Goal: Task Accomplishment & Management: Use online tool/utility

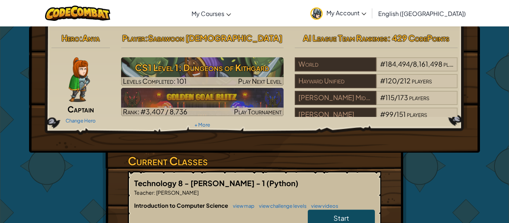
click at [369, 20] on link "My Account" at bounding box center [338, 12] width 63 height 23
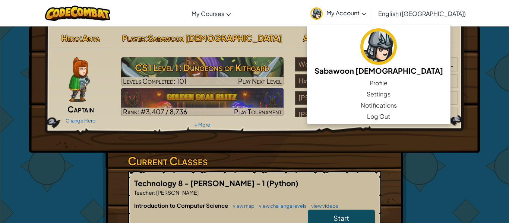
click at [370, 22] on link "My Account" at bounding box center [338, 12] width 63 height 23
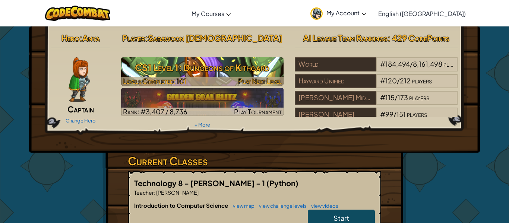
click at [214, 79] on div at bounding box center [202, 81] width 163 height 9
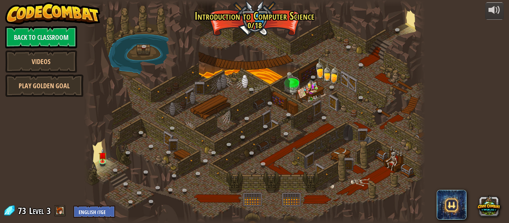
click at [4, 65] on div "powered by Back to Classroom Videos Play Golden Goal 25. Kithgard Gates (Locked…" at bounding box center [254, 111] width 509 height 223
click at [90, 209] on select "English ([GEOGRAPHIC_DATA]) English ([GEOGRAPHIC_DATA]) 简体中文 繁體中文 русский españ…" at bounding box center [94, 212] width 42 height 12
select select "id"
click at [73, 206] on select "English ([GEOGRAPHIC_DATA]) English ([GEOGRAPHIC_DATA]) 简体中文 繁體中文 русский españ…" at bounding box center [94, 212] width 42 height 12
select select "id"
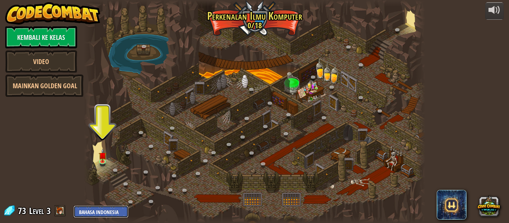
click at [76, 211] on select "English ([GEOGRAPHIC_DATA]) English ([GEOGRAPHIC_DATA]) 简体中文 繁體中文 русский españ…" at bounding box center [100, 212] width 55 height 12
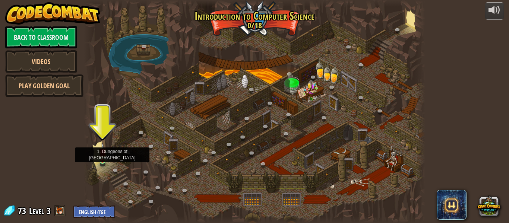
click at [106, 151] on img at bounding box center [103, 152] width 8 height 18
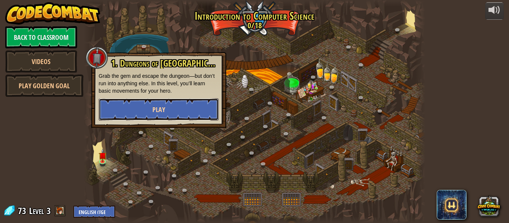
click at [135, 109] on button "Play" at bounding box center [159, 109] width 120 height 22
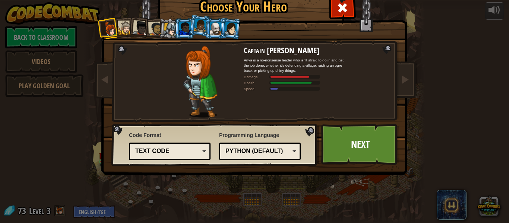
click at [158, 147] on div "Text code" at bounding box center [170, 152] width 72 height 12
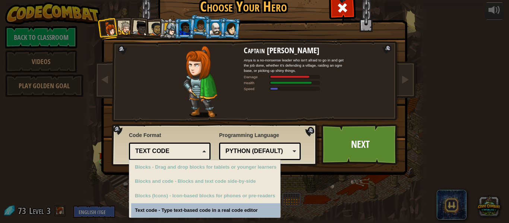
click at [158, 147] on div "Text code" at bounding box center [170, 152] width 72 height 12
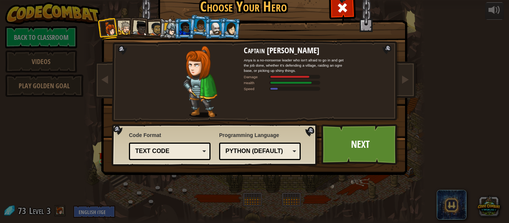
click at [158, 147] on div "Text code" at bounding box center [170, 152] width 72 height 12
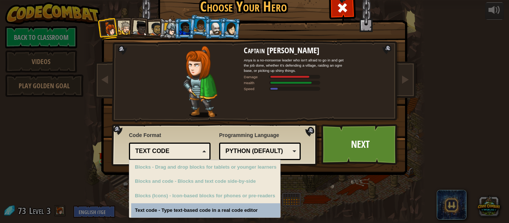
click at [158, 147] on div "Text code" at bounding box center [170, 152] width 72 height 12
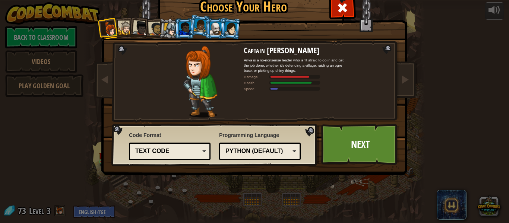
click at [158, 147] on div "Text code" at bounding box center [170, 152] width 72 height 12
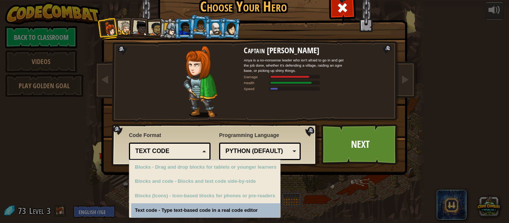
click at [158, 147] on div "Text code" at bounding box center [170, 152] width 72 height 12
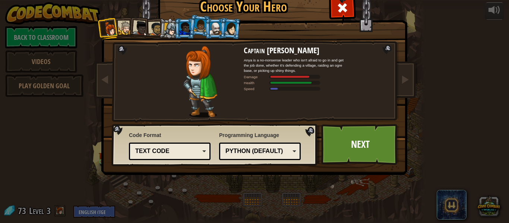
click at [120, 23] on div at bounding box center [126, 28] width 14 height 14
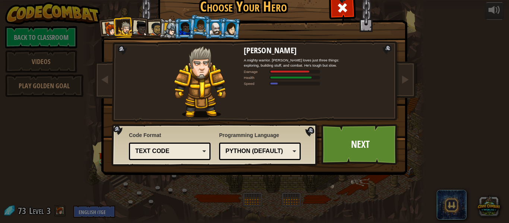
click at [137, 26] on div at bounding box center [140, 28] width 15 height 15
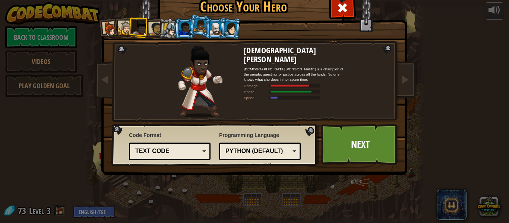
click at [200, 30] on div at bounding box center [200, 25] width 13 height 13
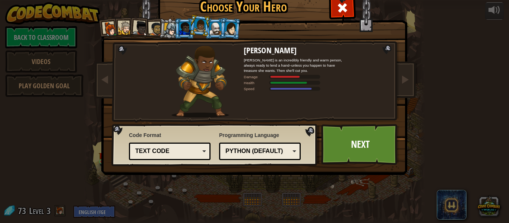
click at [219, 28] on div at bounding box center [216, 28] width 12 height 12
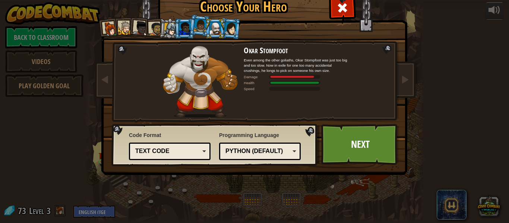
click at [227, 28] on div at bounding box center [231, 28] width 12 height 13
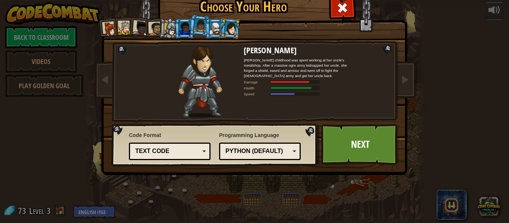
click at [169, 31] on div at bounding box center [170, 29] width 13 height 13
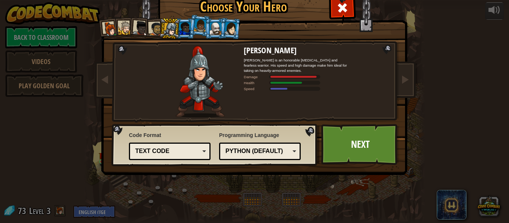
click at [184, 29] on div at bounding box center [185, 28] width 12 height 12
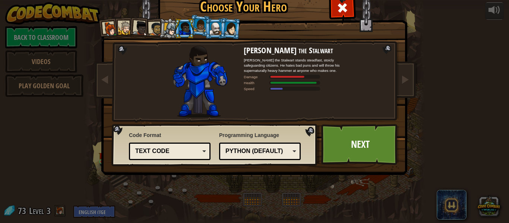
click at [156, 30] on div at bounding box center [156, 29] width 14 height 14
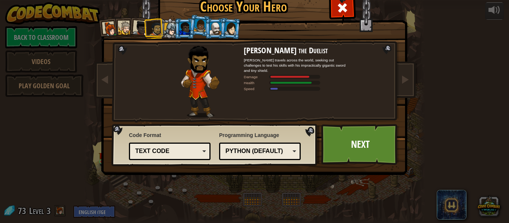
click at [138, 32] on div at bounding box center [140, 28] width 15 height 15
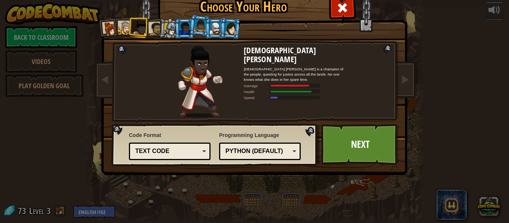
click at [124, 29] on div at bounding box center [126, 28] width 14 height 14
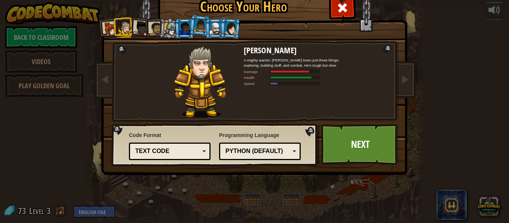
click at [105, 31] on div at bounding box center [110, 29] width 15 height 15
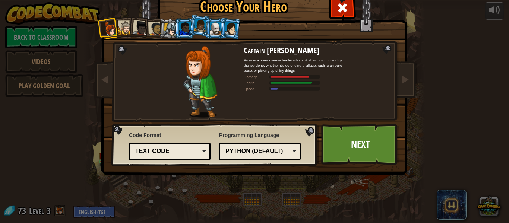
click at [200, 24] on div at bounding box center [200, 25] width 13 height 13
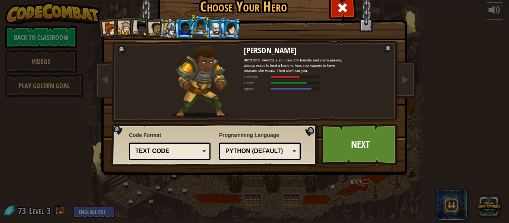
click at [213, 23] on div at bounding box center [216, 28] width 12 height 12
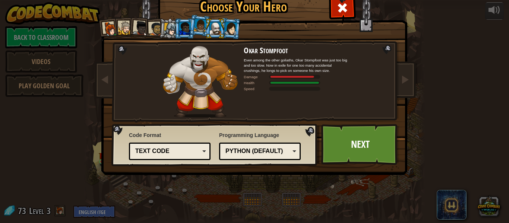
click at [183, 29] on div at bounding box center [185, 28] width 12 height 12
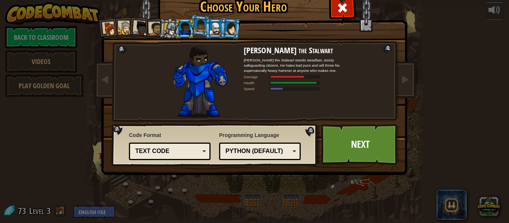
click at [172, 28] on div at bounding box center [170, 29] width 13 height 13
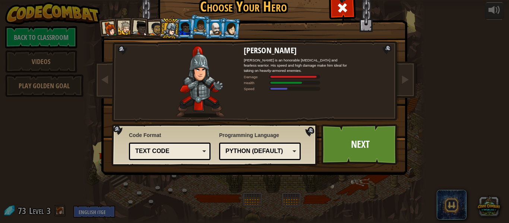
click at [162, 30] on li at bounding box center [169, 28] width 21 height 21
click at [155, 31] on div at bounding box center [156, 29] width 14 height 14
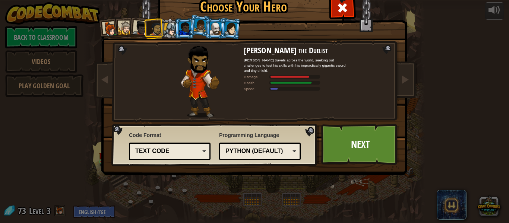
click at [138, 29] on div at bounding box center [140, 28] width 15 height 15
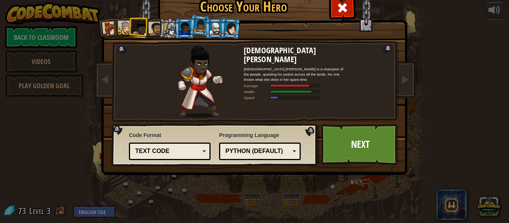
click at [122, 30] on div at bounding box center [126, 28] width 14 height 14
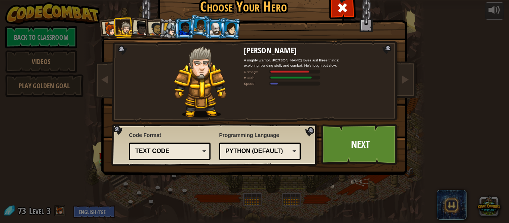
click at [102, 30] on li at bounding box center [109, 29] width 22 height 22
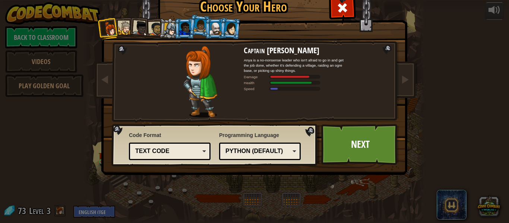
click at [236, 31] on div at bounding box center [231, 28] width 12 height 13
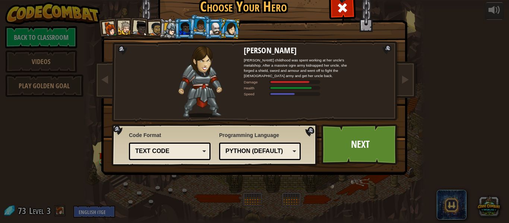
click at [217, 29] on div at bounding box center [216, 28] width 12 height 12
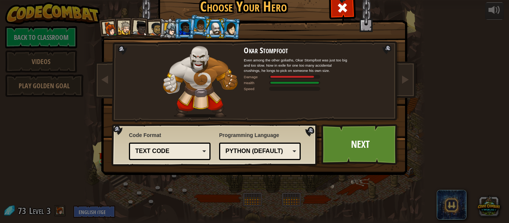
click at [206, 29] on li at bounding box center [215, 28] width 20 height 21
click at [201, 28] on div at bounding box center [200, 25] width 13 height 13
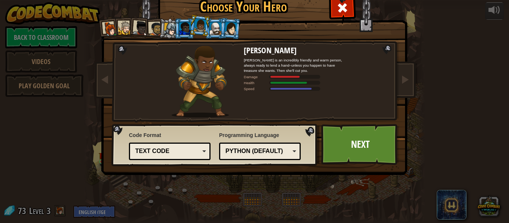
click at [185, 30] on div at bounding box center [185, 28] width 12 height 12
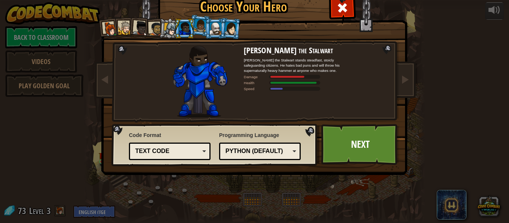
click at [169, 26] on div at bounding box center [170, 29] width 13 height 13
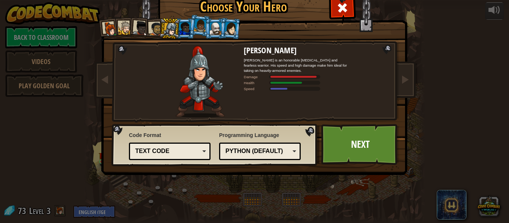
click at [155, 28] on div at bounding box center [156, 29] width 14 height 14
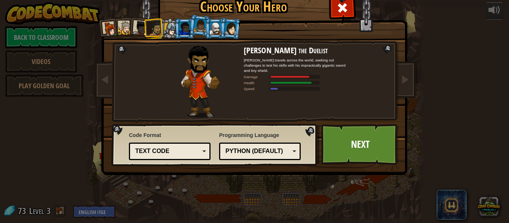
click at [144, 28] on li at bounding box center [154, 28] width 21 height 21
click at [143, 29] on div at bounding box center [140, 28] width 15 height 15
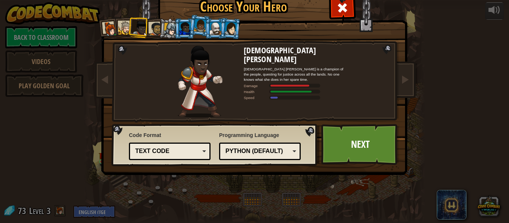
click at [230, 33] on div at bounding box center [231, 28] width 12 height 13
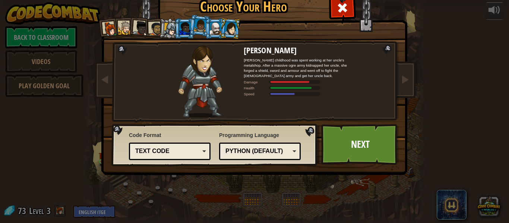
click at [174, 33] on div at bounding box center [170, 29] width 13 height 13
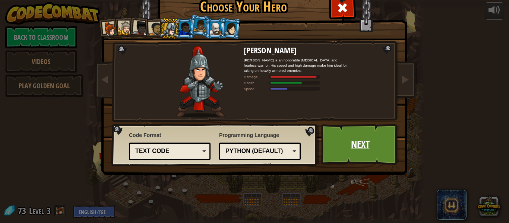
click at [361, 142] on link "Next" at bounding box center [360, 144] width 78 height 41
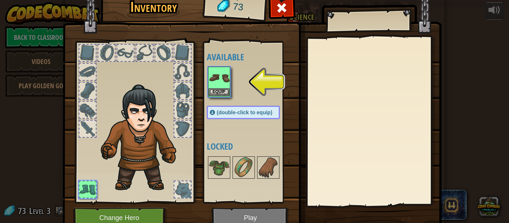
click at [221, 81] on img at bounding box center [219, 78] width 21 height 21
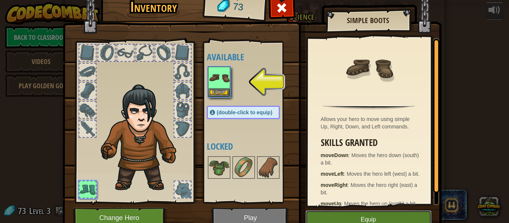
click at [359, 215] on button "Equip" at bounding box center [369, 220] width 126 height 19
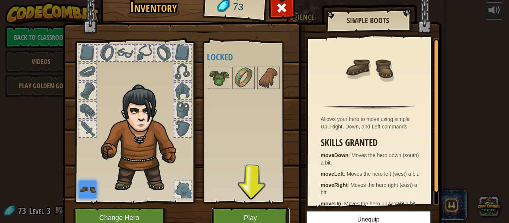
click at [236, 216] on button "Play" at bounding box center [251, 218] width 78 height 21
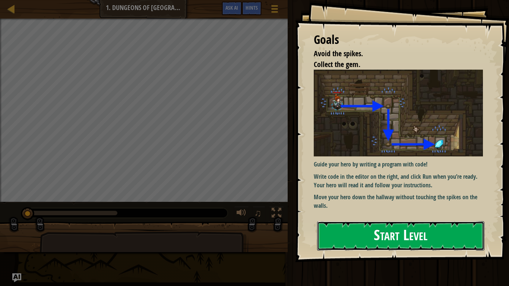
click at [342, 223] on button "Start Level" at bounding box center [400, 236] width 167 height 29
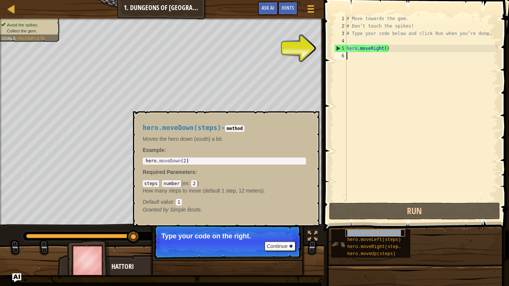
click at [363, 223] on span "hero.moveDown(steps)" at bounding box center [375, 232] width 54 height 5
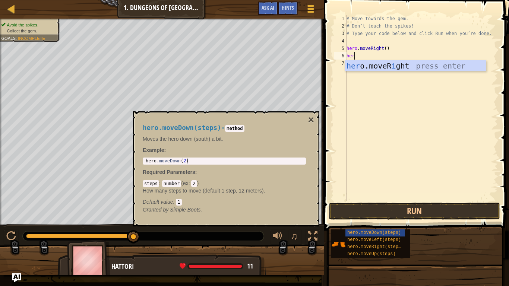
type textarea "her"
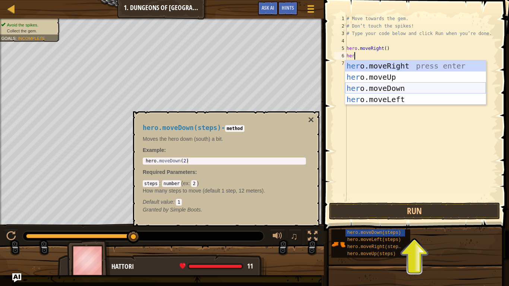
click at [382, 93] on div "her o.moveRight press enter her o.moveUp press enter her o.moveDown press enter…" at bounding box center [415, 93] width 141 height 67
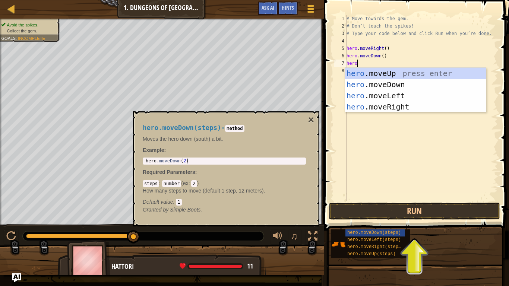
scroll to position [3, 1]
click at [311, 120] on button "×" at bounding box center [311, 120] width 6 height 10
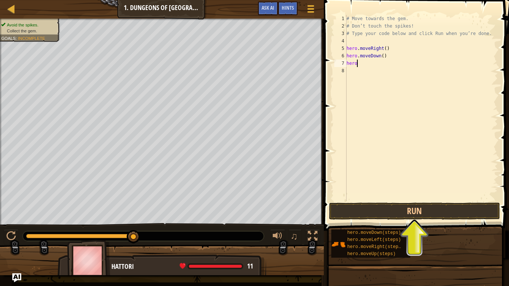
click at [359, 63] on div "# Move towards the gem. # Don’t touch the spikes! # Type your code below and cl…" at bounding box center [421, 115] width 153 height 201
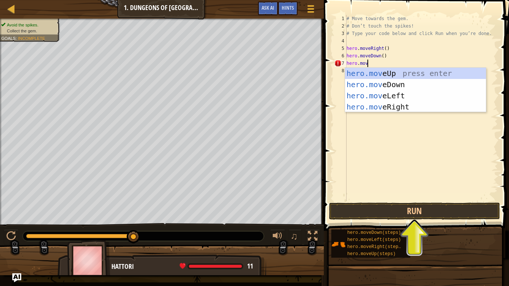
type textarea "hero.move"
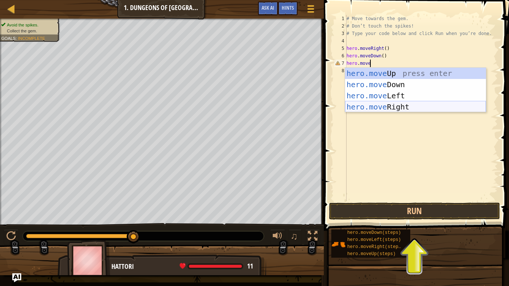
click at [368, 105] on div "hero.move Up press enter hero.move Down press enter hero.move Left press enter …" at bounding box center [415, 101] width 141 height 67
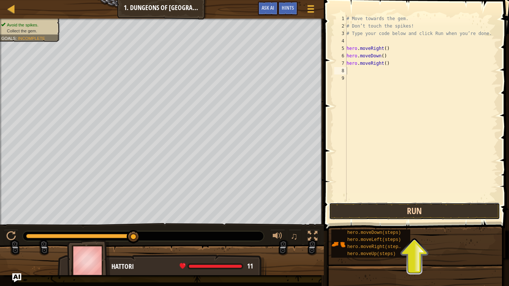
click at [349, 210] on button "Run" at bounding box center [414, 211] width 171 height 17
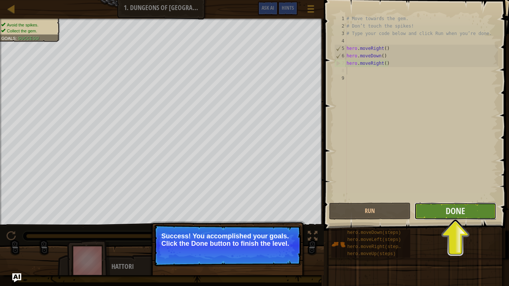
click at [436, 219] on button "Done" at bounding box center [456, 211] width 82 height 17
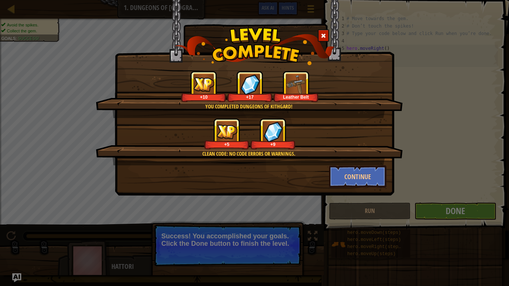
click at [203, 88] on img at bounding box center [204, 84] width 21 height 15
click at [200, 101] on div "+10" at bounding box center [203, 86] width 45 height 31
click at [343, 171] on button "Continue" at bounding box center [358, 177] width 58 height 22
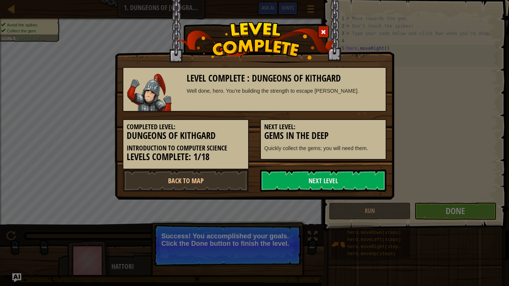
click at [343, 171] on link "Next Level" at bounding box center [323, 181] width 126 height 22
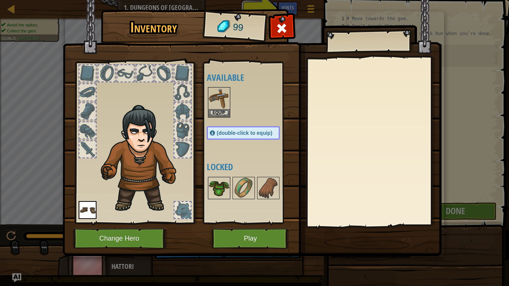
click at [220, 187] on img at bounding box center [219, 188] width 21 height 21
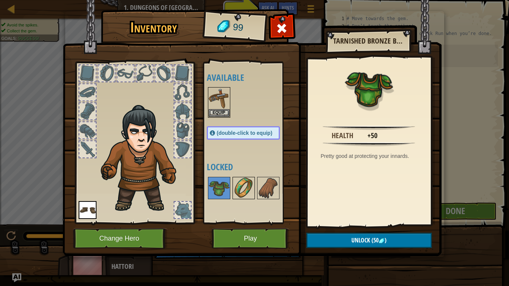
click at [253, 189] on img at bounding box center [243, 188] width 21 height 21
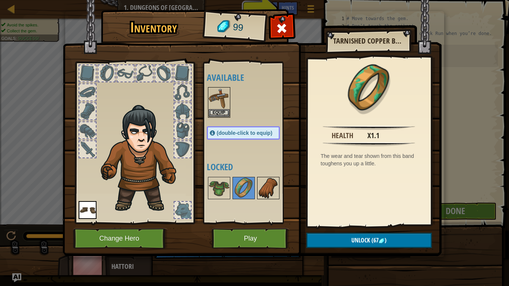
click at [268, 194] on img at bounding box center [268, 188] width 21 height 21
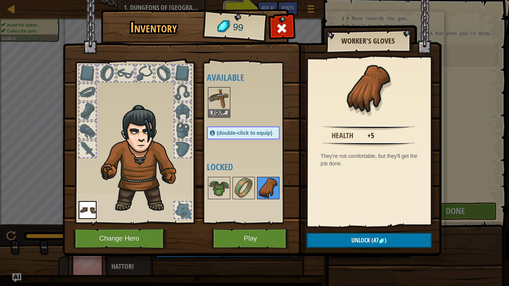
click at [268, 194] on img at bounding box center [268, 188] width 21 height 21
click at [217, 187] on img at bounding box center [219, 188] width 21 height 21
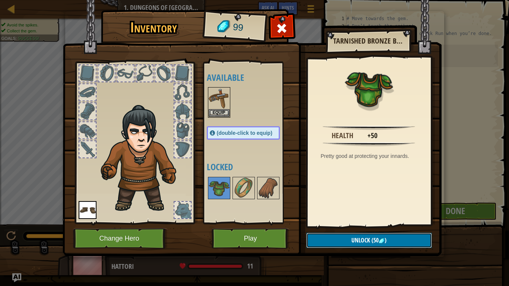
click at [337, 223] on button "Unlock (50 )" at bounding box center [370, 240] width 126 height 15
click at [217, 189] on img at bounding box center [219, 188] width 21 height 21
click at [356, 223] on span "Unlock" at bounding box center [361, 240] width 19 height 8
click at [356, 223] on button "Confirm" at bounding box center [370, 240] width 126 height 15
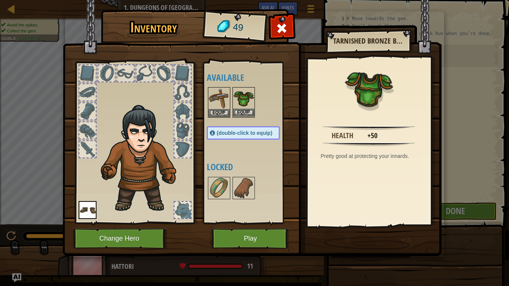
click at [248, 103] on img at bounding box center [243, 98] width 21 height 21
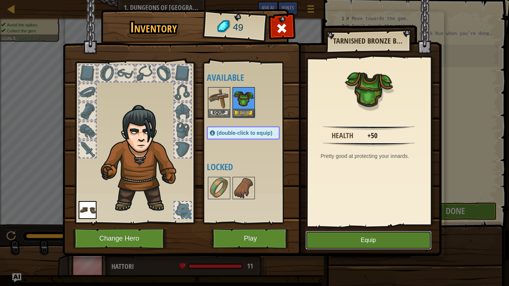
click at [372, 223] on button "Equip" at bounding box center [369, 240] width 126 height 19
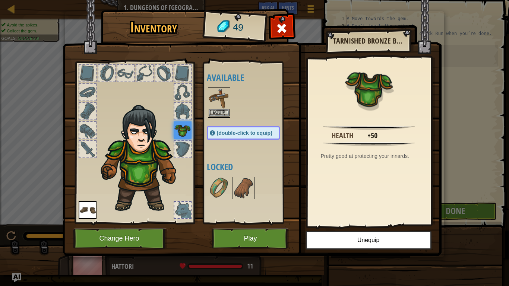
click at [225, 101] on img at bounding box center [219, 98] width 21 height 21
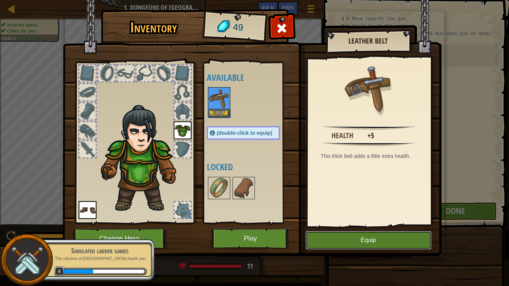
click at [338, 223] on button "Equip" at bounding box center [369, 240] width 126 height 19
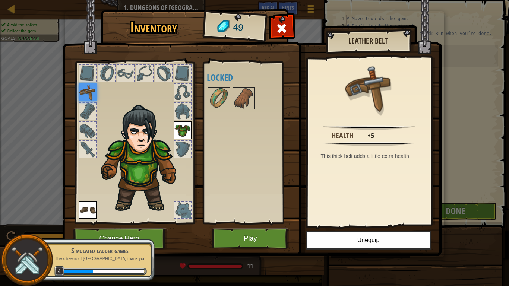
click at [91, 91] on img at bounding box center [88, 93] width 18 height 18
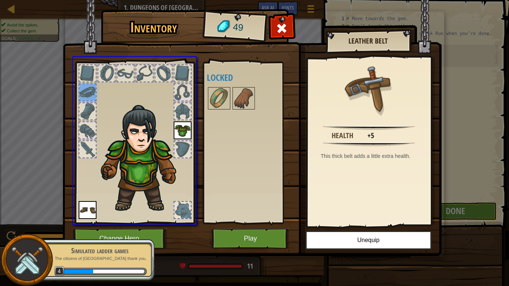
drag, startPoint x: 91, startPoint y: 91, endPoint x: 256, endPoint y: 123, distance: 168.6
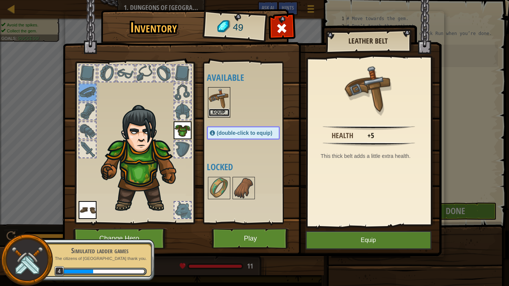
click at [215, 110] on button "Equip" at bounding box center [219, 113] width 21 height 8
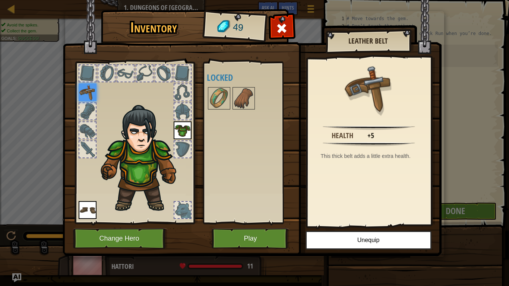
click at [178, 141] on div at bounding box center [183, 150] width 18 height 18
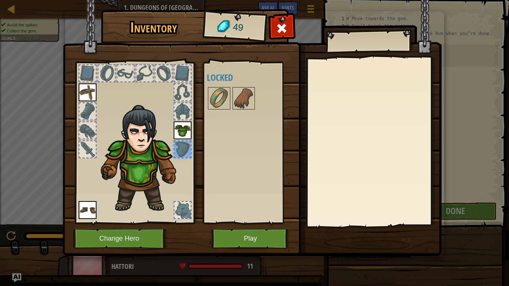
click at [178, 89] on div at bounding box center [183, 92] width 16 height 16
click at [182, 125] on img at bounding box center [183, 131] width 18 height 18
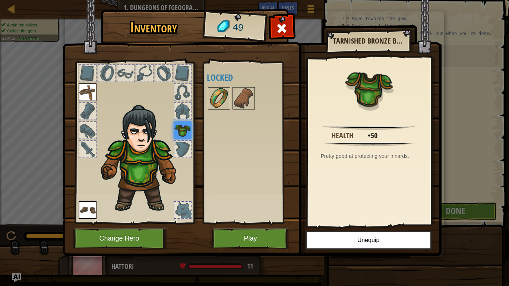
click at [221, 101] on img at bounding box center [219, 98] width 21 height 21
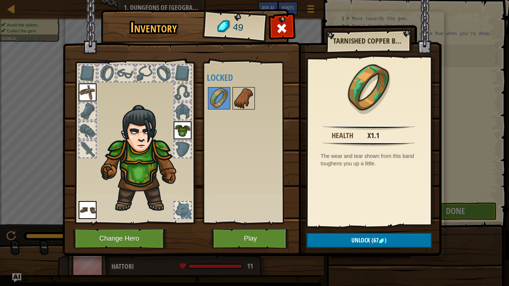
click at [235, 100] on img at bounding box center [243, 98] width 21 height 21
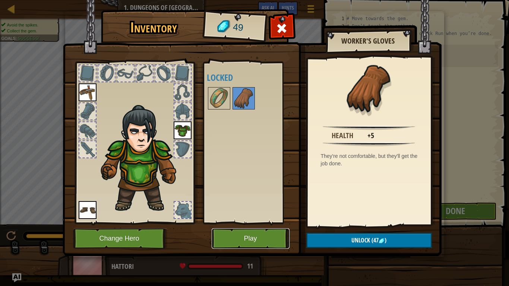
click at [235, 223] on button "Play" at bounding box center [251, 239] width 78 height 21
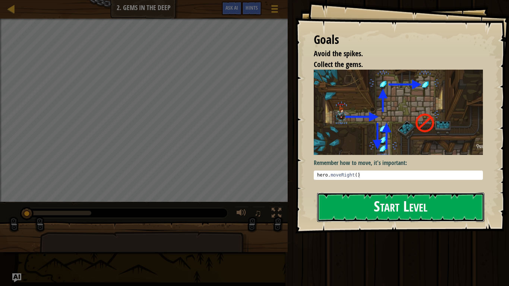
click at [392, 204] on button "Start Level" at bounding box center [400, 207] width 167 height 29
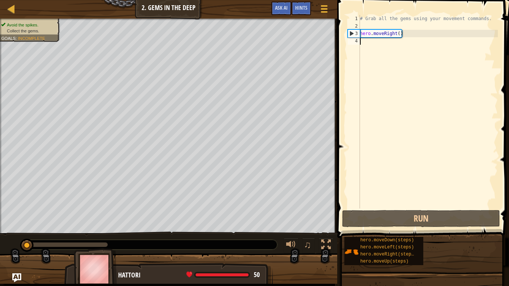
scroll to position [3, 0]
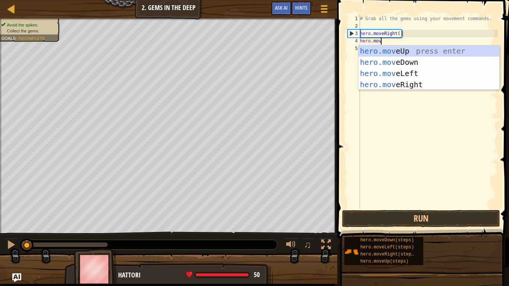
type textarea "hero.move"
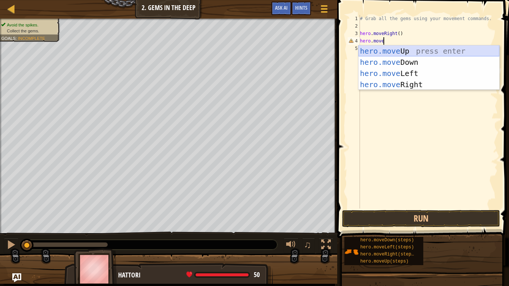
click at [388, 51] on div "hero.move Up press enter hero.move Down press enter hero.move Left press enter …" at bounding box center [429, 78] width 141 height 67
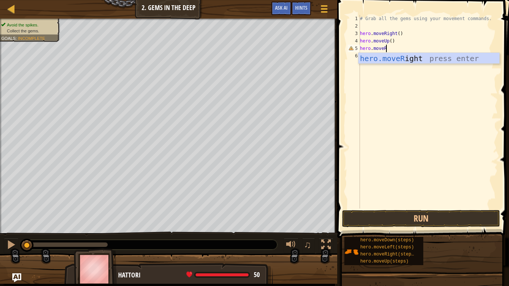
type textarea "hero.moveRi"
click at [438, 61] on div "hero.moveRi ght press enter" at bounding box center [429, 70] width 141 height 34
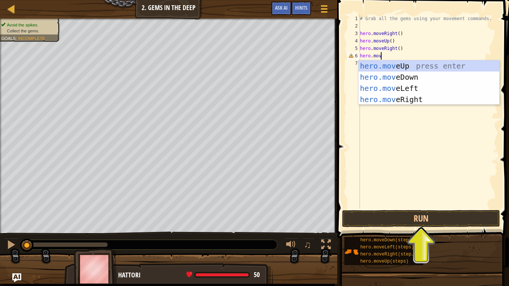
scroll to position [3, 3]
type textarea "hero.moveD"
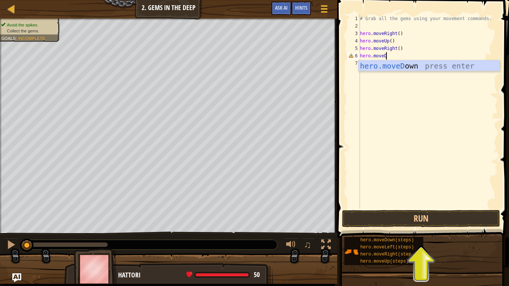
scroll to position [3, 3]
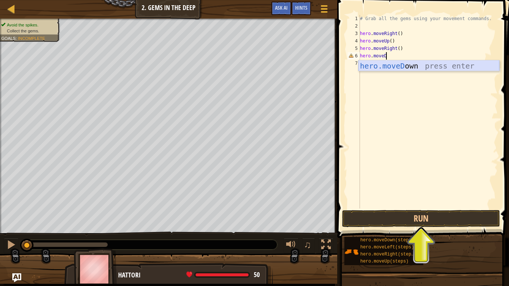
click at [465, 68] on div "hero.moveD own press enter" at bounding box center [429, 77] width 141 height 34
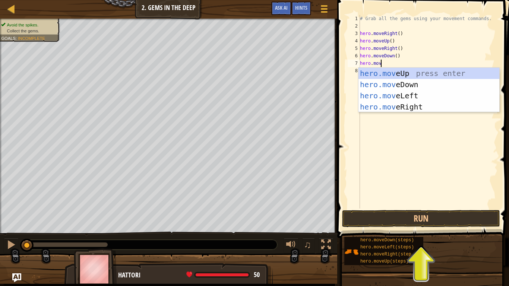
scroll to position [3, 3]
type textarea "hero.moveL"
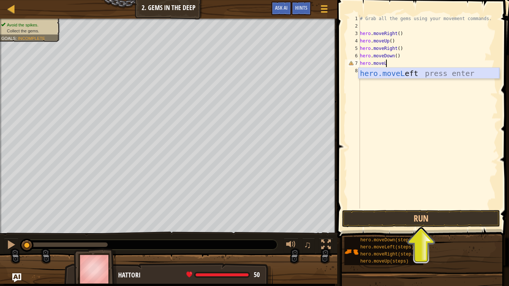
click at [392, 70] on div "hero.moveL eft press enter" at bounding box center [429, 85] width 141 height 34
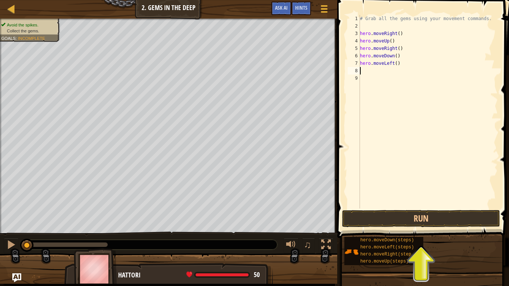
scroll to position [3, 0]
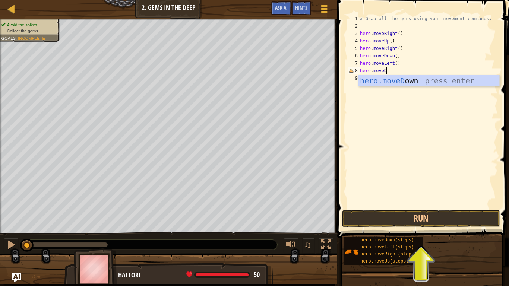
type textarea "hero.moveDo"
click at [411, 81] on div "hero.moveDo wn press enter" at bounding box center [429, 92] width 141 height 34
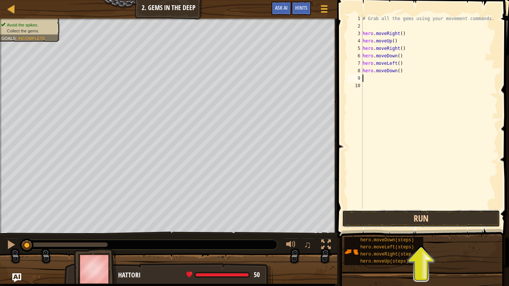
click at [383, 214] on button "Run" at bounding box center [421, 218] width 158 height 17
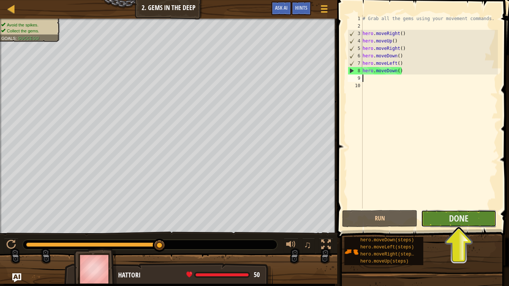
click at [443, 223] on button "Done" at bounding box center [458, 218] width 75 height 17
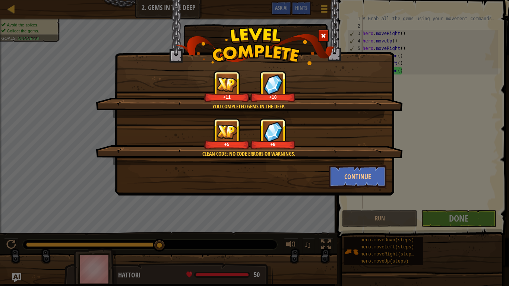
click at [272, 79] on img at bounding box center [273, 84] width 19 height 21
click at [355, 175] on button "Continue" at bounding box center [358, 177] width 58 height 22
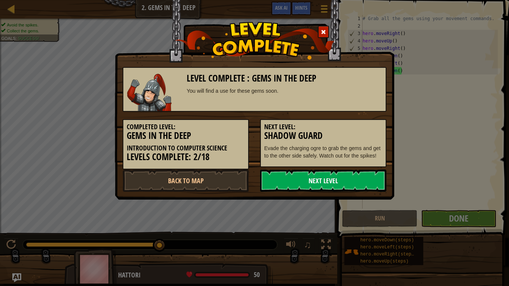
click at [317, 186] on link "Next Level" at bounding box center [323, 181] width 126 height 22
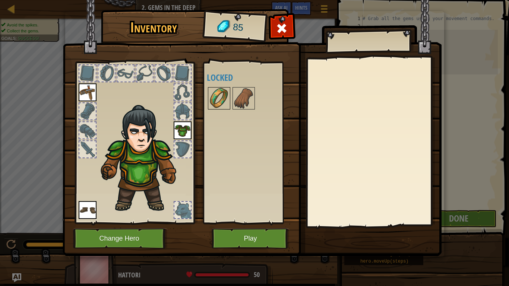
click at [226, 101] on img at bounding box center [219, 98] width 21 height 21
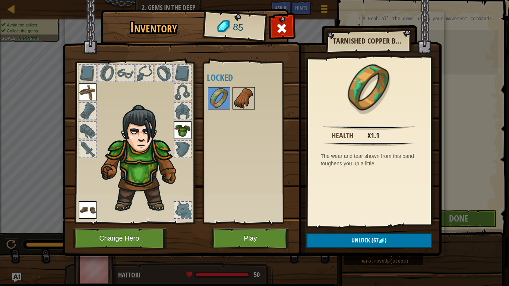
click at [242, 101] on img at bounding box center [243, 98] width 21 height 21
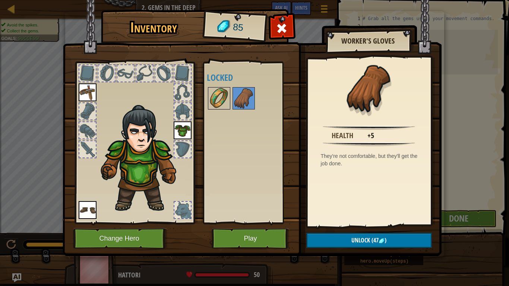
click at [219, 102] on img at bounding box center [219, 98] width 21 height 21
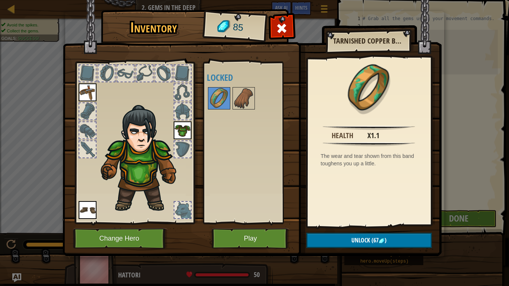
click at [107, 69] on div at bounding box center [106, 73] width 16 height 16
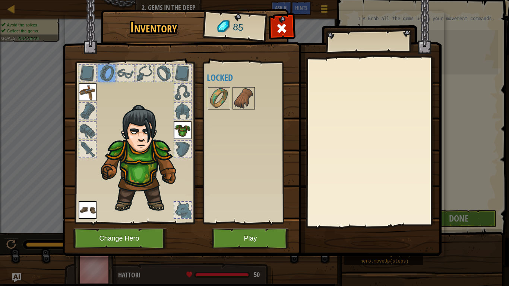
click at [120, 75] on div at bounding box center [125, 73] width 16 height 16
click at [143, 77] on div at bounding box center [144, 73] width 16 height 16
click at [222, 91] on img at bounding box center [219, 98] width 21 height 21
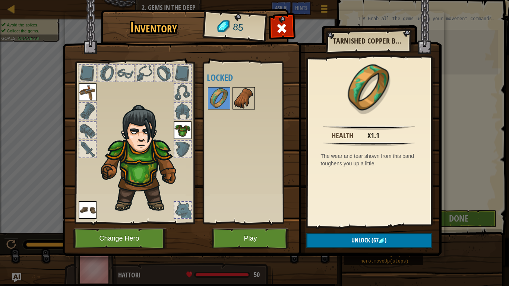
click at [241, 94] on img at bounding box center [243, 98] width 21 height 21
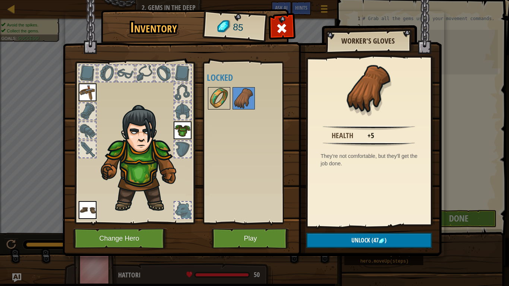
click at [219, 98] on img at bounding box center [219, 98] width 21 height 21
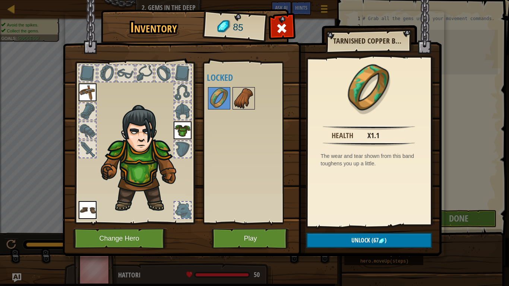
click at [246, 104] on img at bounding box center [243, 98] width 21 height 21
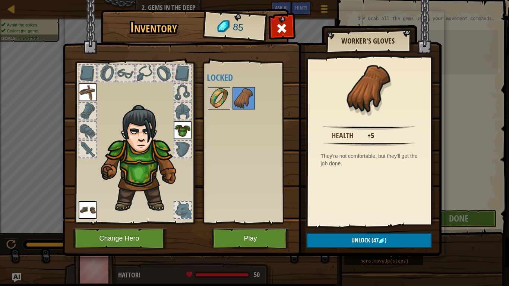
click at [214, 99] on img at bounding box center [219, 98] width 21 height 21
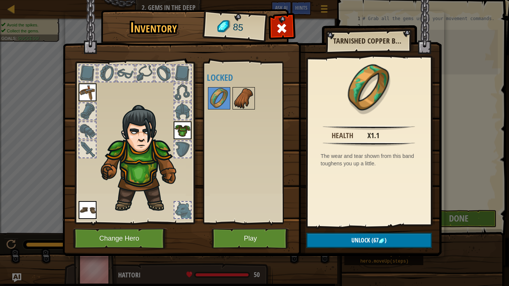
click at [242, 96] on img at bounding box center [243, 98] width 21 height 21
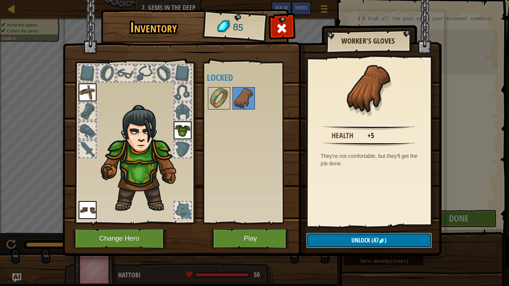
click at [355, 223] on span "Unlock" at bounding box center [361, 240] width 19 height 8
click at [355, 223] on button "Confirm" at bounding box center [370, 240] width 126 height 15
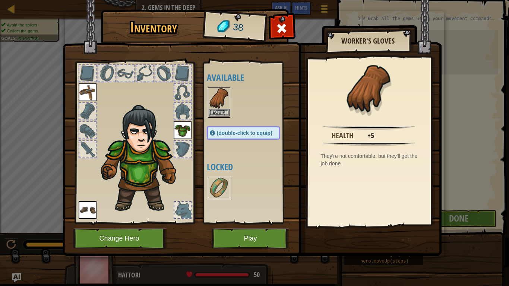
click at [219, 102] on img at bounding box center [219, 98] width 21 height 21
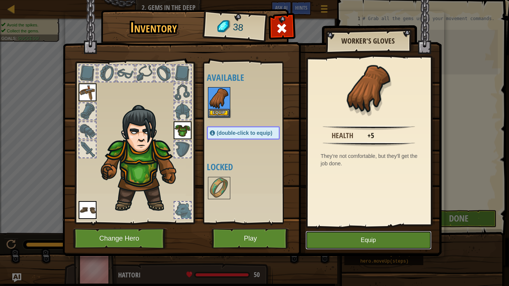
click at [323, 223] on button "Equip" at bounding box center [369, 240] width 126 height 19
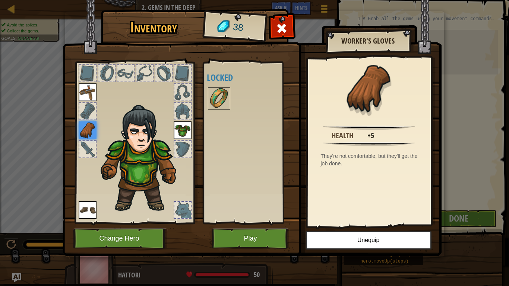
click at [211, 101] on img at bounding box center [219, 98] width 21 height 21
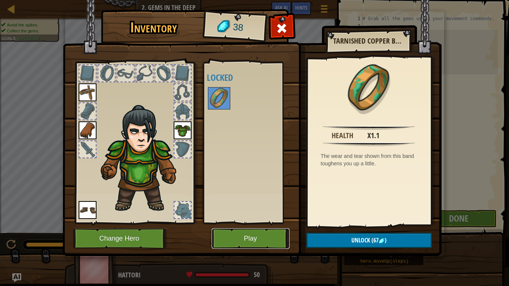
click at [238, 223] on button "Play" at bounding box center [251, 239] width 78 height 21
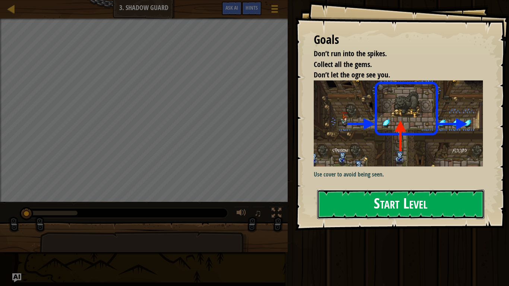
click at [383, 208] on button "Start Level" at bounding box center [400, 204] width 167 height 29
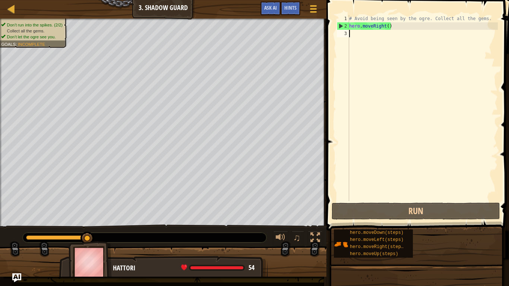
scroll to position [3, 0]
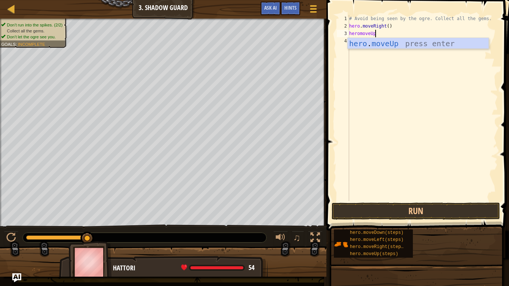
type textarea "heromoveUp()"
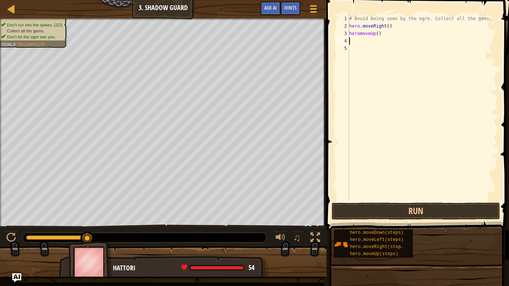
click at [380, 31] on div "# Avoid being seen by the ogre. Collect all the gems. hero . moveRight ( ) hero…" at bounding box center [423, 115] width 150 height 201
type textarea "heromoveUp()"
drag, startPoint x: 380, startPoint y: 31, endPoint x: 334, endPoint y: 34, distance: 45.6
click at [334, 34] on div "heromoveUp() 1 2 3 4 5 # Avoid being seen by the ogre. Collect all the gems. he…" at bounding box center [416, 130] width 185 height 253
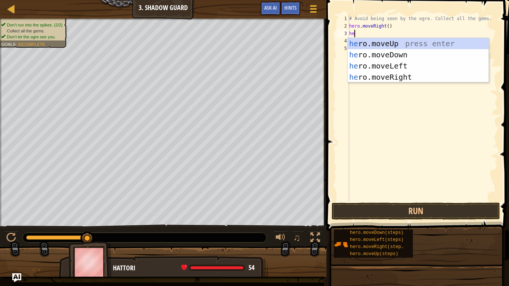
type textarea "hero"
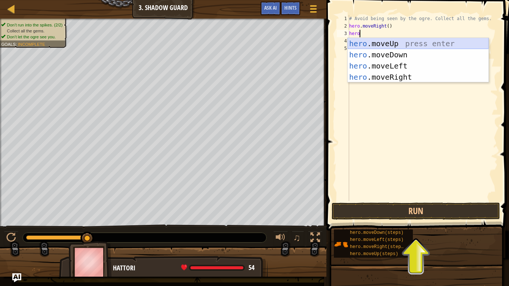
click at [372, 44] on div "hero .moveUp press enter hero .moveDown press enter hero .moveLeft press enter …" at bounding box center [418, 71] width 141 height 67
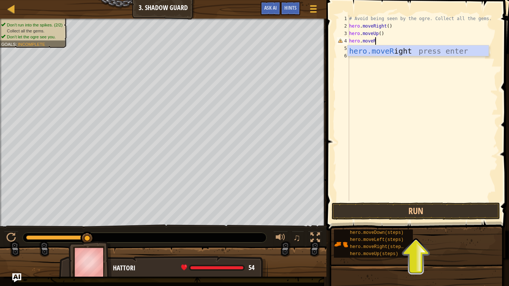
scroll to position [3, 3]
type textarea "hero.moveR"
click at [402, 0] on body "Map Introduction to Computer Science 3. Shadow Guard Game Menu Done Hints Ask A…" at bounding box center [254, 0] width 509 height 0
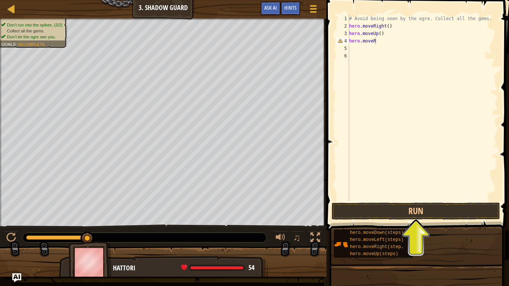
click at [402, 56] on div "# Avoid being seen by the ogre. Collect all the gems. hero . moveRight ( ) hero…" at bounding box center [423, 115] width 150 height 201
click at [381, 37] on div "# Avoid being seen by the ogre. Collect all the gems. hero . moveRight ( ) hero…" at bounding box center [423, 115] width 150 height 201
type textarea "hero.moveR"
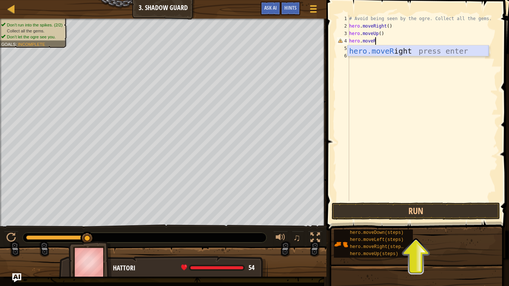
click at [376, 46] on div "hero.moveR ight press enter" at bounding box center [418, 62] width 141 height 34
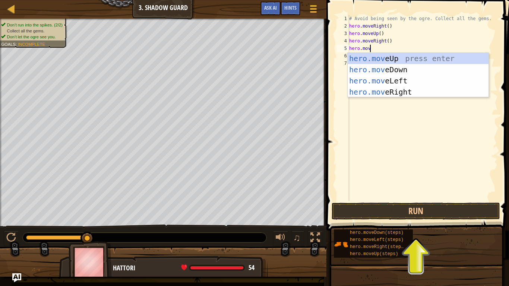
scroll to position [3, 3]
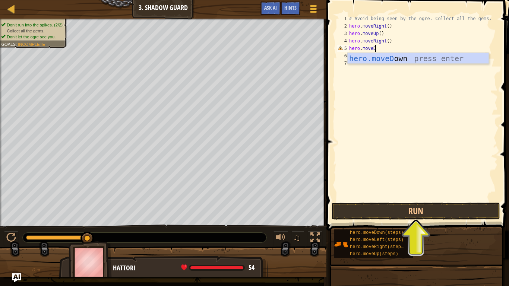
type textarea "hero.moveDo"
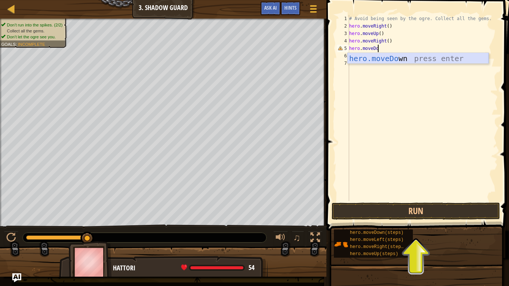
click at [384, 61] on div "hero.moveDo wn press enter" at bounding box center [418, 70] width 141 height 34
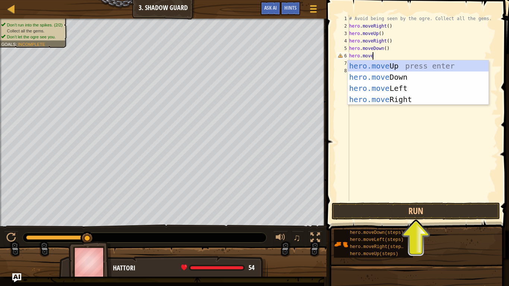
scroll to position [3, 3]
type textarea "hero.moveR"
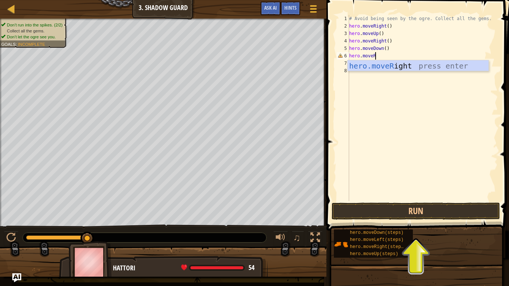
click at [397, 72] on div "# Avoid being seen by the ogre. Collect all the gems. hero . moveRight ( ) hero…" at bounding box center [423, 115] width 150 height 201
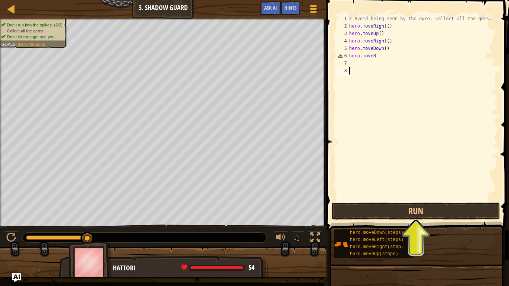
click at [390, 56] on div "# Avoid being seen by the ogre. Collect all the gems. hero . moveRight ( ) hero…" at bounding box center [423, 115] width 150 height 201
type textarea "hero.moveR"
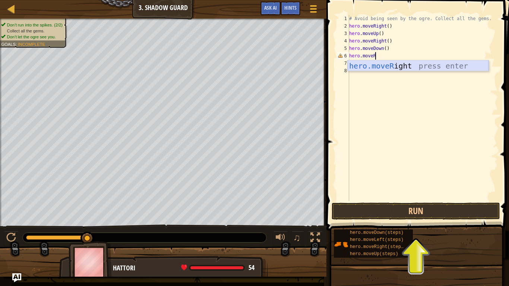
click at [384, 63] on div "hero.moveR ight press enter" at bounding box center [418, 77] width 141 height 34
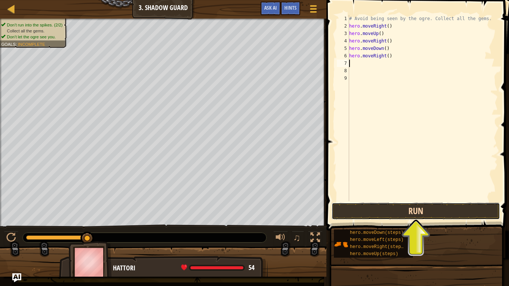
click at [375, 212] on button "Run" at bounding box center [416, 211] width 169 height 17
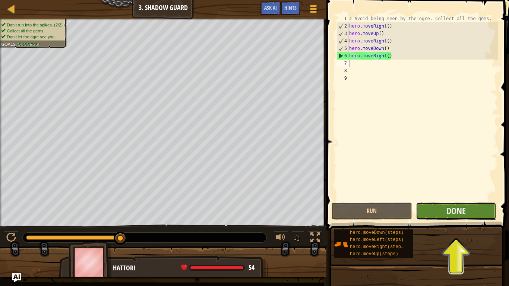
click at [434, 211] on button "Done" at bounding box center [456, 211] width 81 height 17
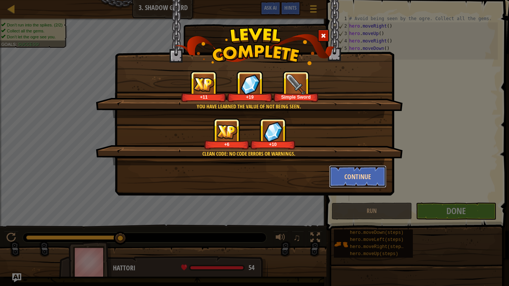
click at [356, 173] on button "Continue" at bounding box center [358, 177] width 58 height 22
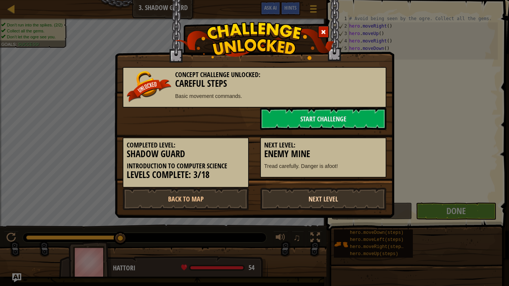
click at [291, 201] on link "Next Level" at bounding box center [323, 199] width 126 height 22
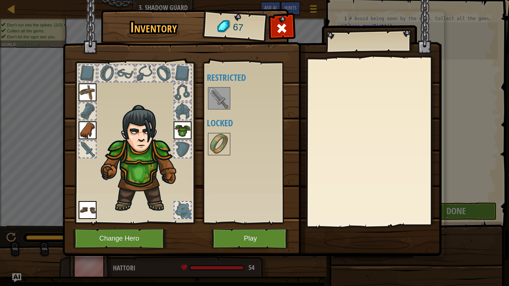
click at [213, 94] on img at bounding box center [219, 98] width 21 height 21
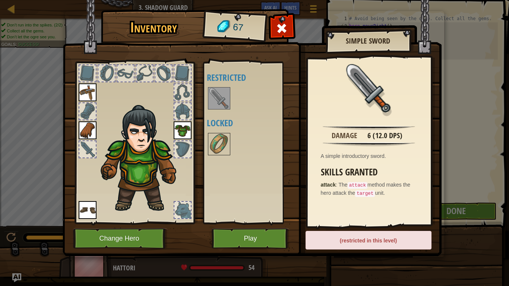
click at [214, 98] on img at bounding box center [219, 98] width 21 height 21
click at [219, 109] on div at bounding box center [219, 98] width 22 height 22
click at [214, 147] on img at bounding box center [219, 144] width 21 height 21
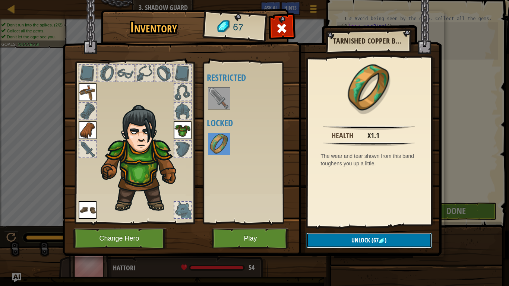
click at [331, 223] on button "Unlock (67 )" at bounding box center [370, 240] width 126 height 15
click at [334, 223] on button "Confirm" at bounding box center [370, 240] width 126 height 15
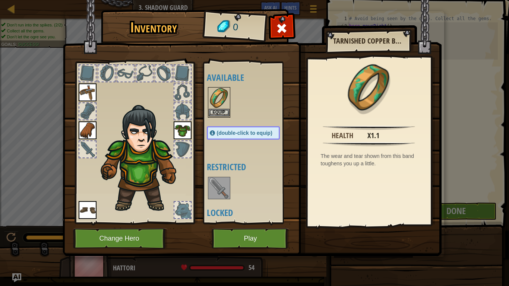
click at [214, 107] on img at bounding box center [219, 98] width 21 height 21
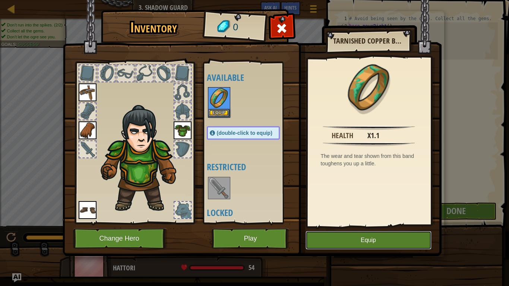
click at [330, 223] on button "Equip" at bounding box center [369, 240] width 126 height 19
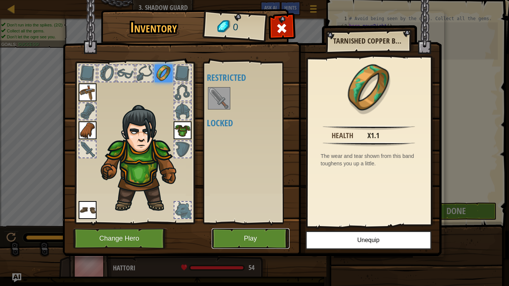
click at [240, 223] on button "Play" at bounding box center [251, 239] width 78 height 21
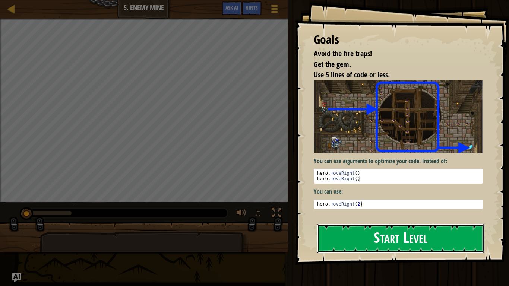
click at [356, 223] on button "Start Level" at bounding box center [400, 238] width 167 height 29
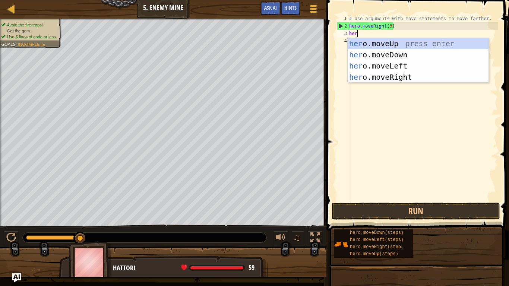
scroll to position [3, 1]
type textarea "hero"
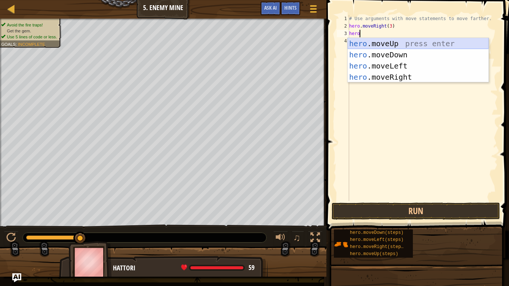
click at [378, 43] on div "hero .moveUp press enter hero .moveDown press enter hero .moveLeft press enter …" at bounding box center [418, 71] width 141 height 67
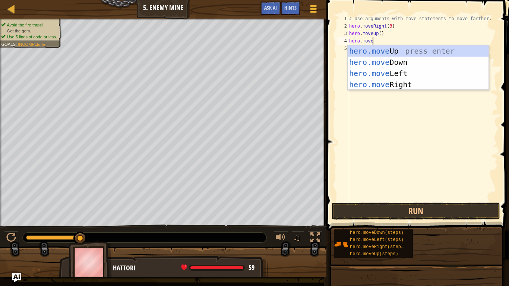
scroll to position [3, 3]
type textarea "hero.moveR"
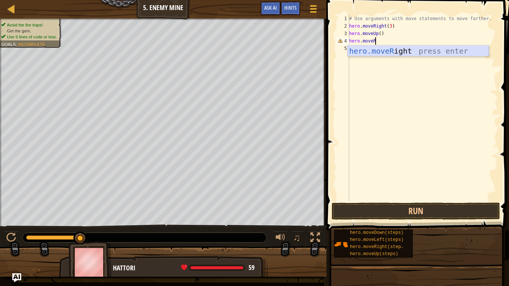
click at [379, 50] on div "hero.moveR ight press enter" at bounding box center [418, 62] width 141 height 34
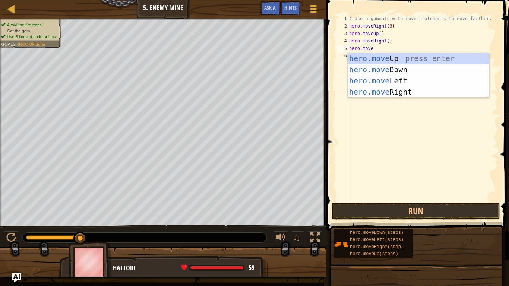
scroll to position [3, 3]
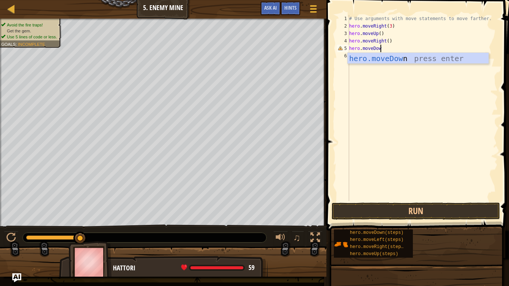
type textarea "hero.moveDown"
click at [380, 54] on div "hero.moveDown press enter" at bounding box center [418, 70] width 141 height 34
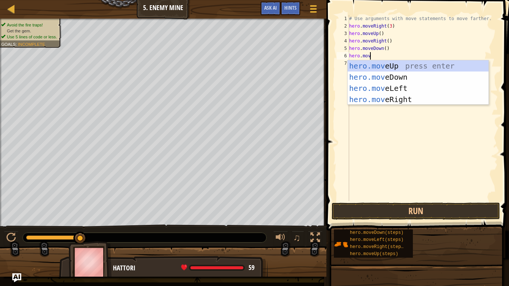
scroll to position [3, 3]
click at [386, 49] on div "# Use arguments with move statements to move farther. hero . moveRight ( 3 ) he…" at bounding box center [423, 115] width 150 height 201
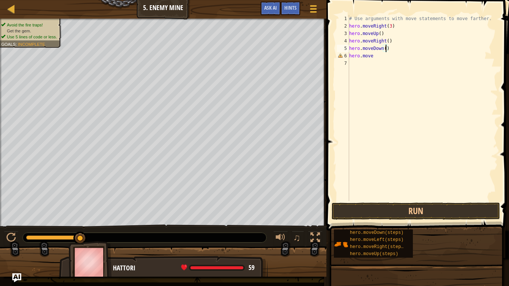
type textarea "hero.moveDown(3)"
click at [386, 65] on div "# Use arguments with move statements to move farther. hero . moveRight ( 3 ) he…" at bounding box center [423, 115] width 150 height 201
click at [382, 55] on div "# Use arguments with move statements to move farther. hero . moveRight ( 3 ) he…" at bounding box center [423, 115] width 150 height 201
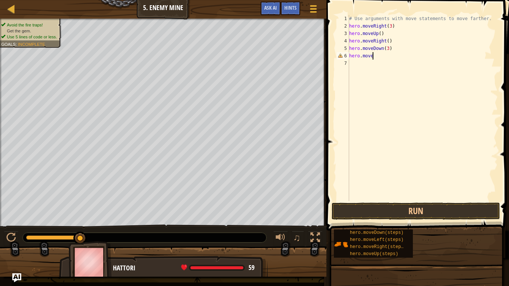
type textarea "hero.moveR"
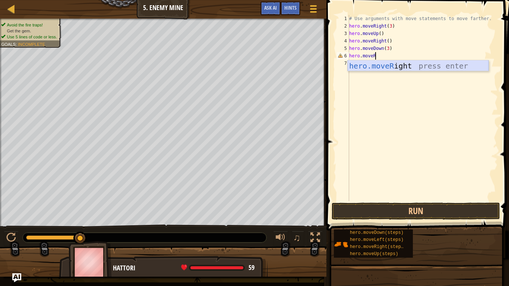
click at [377, 63] on div "hero.moveR ight press enter" at bounding box center [418, 77] width 141 height 34
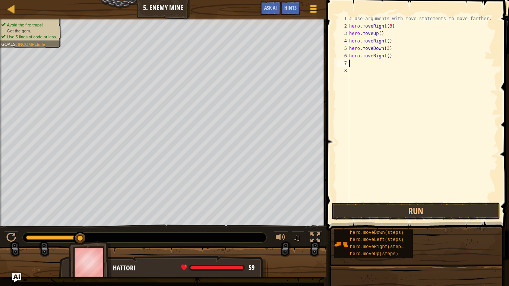
click at [390, 56] on div "# Use arguments with move statements to move farther. hero . moveRight ( 3 ) he…" at bounding box center [423, 115] width 150 height 201
click at [389, 56] on div "# Use arguments with move statements to move farther. hero . moveRight ( 3 ) he…" at bounding box center [423, 115] width 150 height 201
type textarea "hero.moveRight(2)"
click at [399, 214] on button "Run" at bounding box center [416, 211] width 169 height 17
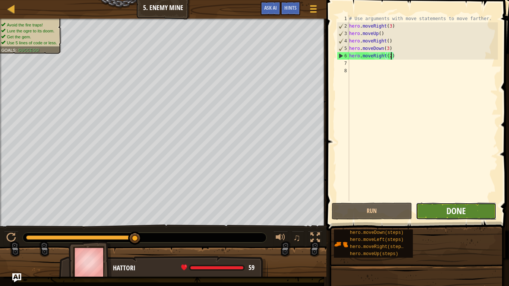
click at [455, 213] on span "Done" at bounding box center [456, 211] width 19 height 12
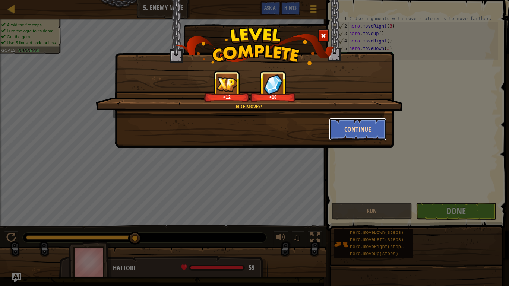
click at [360, 131] on button "Continue" at bounding box center [358, 129] width 58 height 22
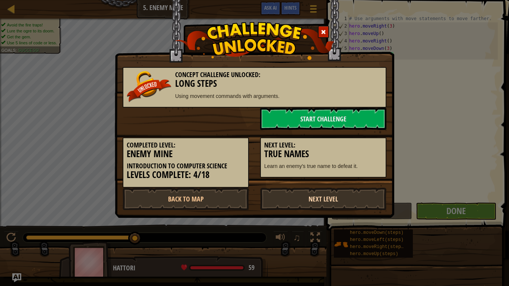
click at [284, 195] on link "Next Level" at bounding box center [323, 199] width 126 height 22
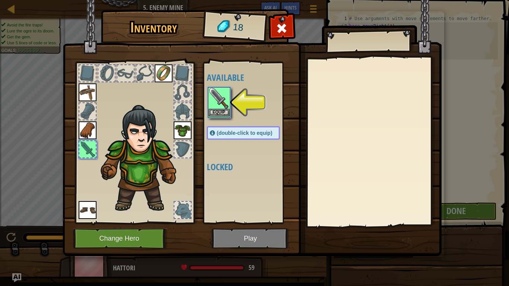
click at [211, 106] on img at bounding box center [219, 98] width 21 height 21
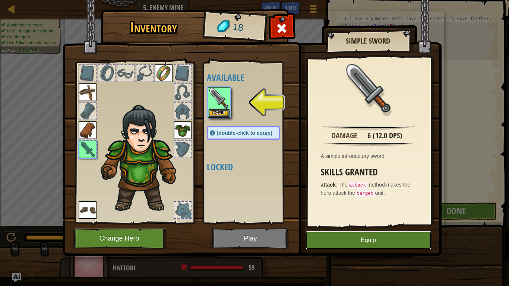
click at [365, 223] on button "Equip" at bounding box center [369, 240] width 126 height 19
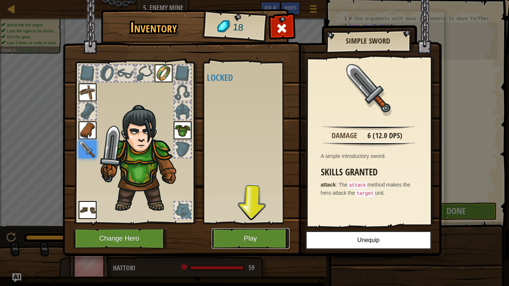
click at [263, 223] on button "Play" at bounding box center [251, 239] width 78 height 21
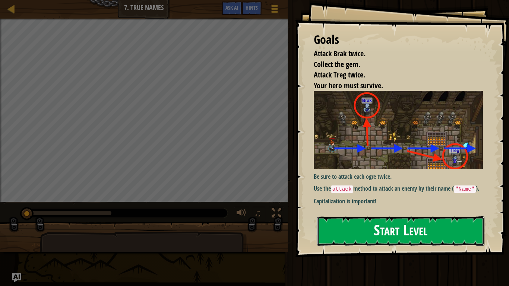
click at [343, 223] on button "Start Level" at bounding box center [400, 231] width 167 height 29
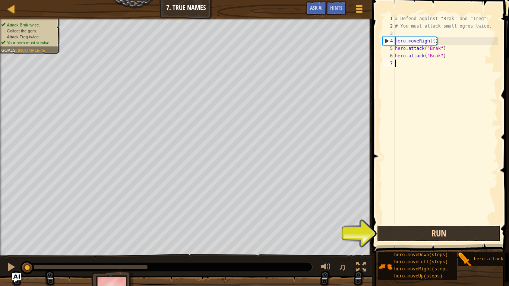
click at [421, 223] on button "Run" at bounding box center [439, 233] width 124 height 17
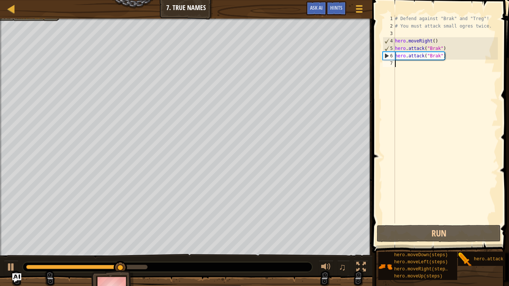
click at [402, 66] on div "# Defend against "Brak" and "Treg"! # You must attack small ogres twice. hero .…" at bounding box center [446, 127] width 104 height 224
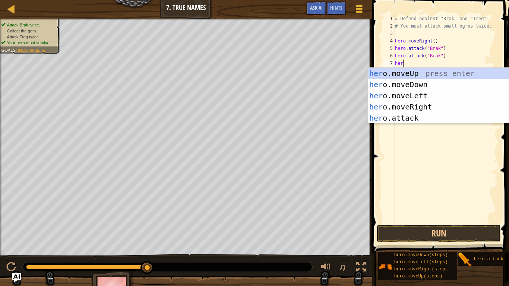
scroll to position [3, 1]
click at [384, 120] on div "hero .moveUp press enter hero .moveDown press enter hero .moveLeft press enter …" at bounding box center [438, 107] width 141 height 78
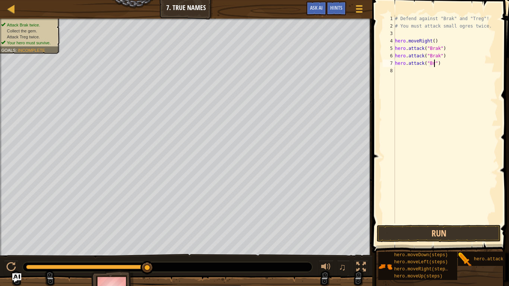
scroll to position [3, 6]
type textarea "hero.attack("Brak")"
click at [419, 71] on div "# Defend against "Brak" and "Treg"! # You must attack small ogres twice. hero .…" at bounding box center [446, 127] width 104 height 224
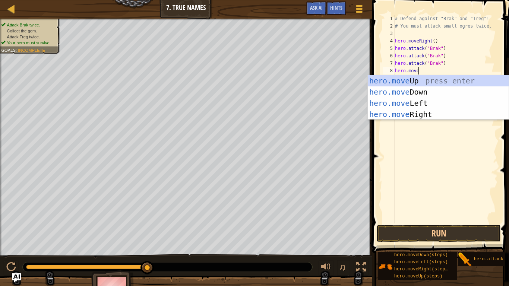
type textarea "hero.moveR"
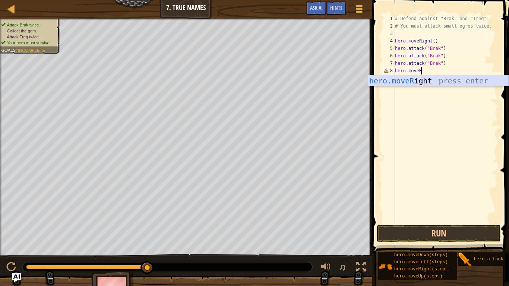
click at [422, 82] on div "hero.moveR ight press enter" at bounding box center [438, 92] width 141 height 34
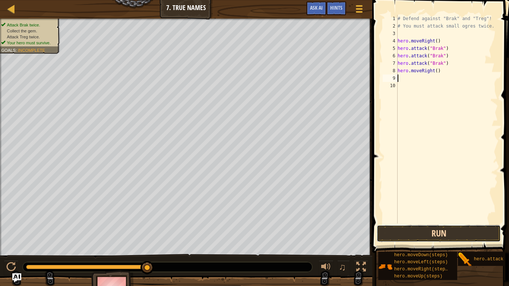
click at [408, 223] on button "Run" at bounding box center [439, 233] width 124 height 17
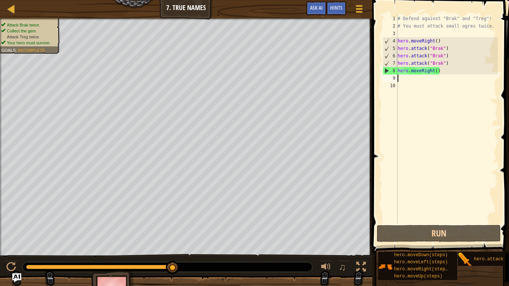
drag, startPoint x: 171, startPoint y: 267, endPoint x: 273, endPoint y: 266, distance: 102.2
click at [364, 76] on div "Map Introduction to Computer Science 7. True Names Game Menu Done Hints Ask AI …" at bounding box center [254, 143] width 509 height 286
type textarea "hero.moveRight()"
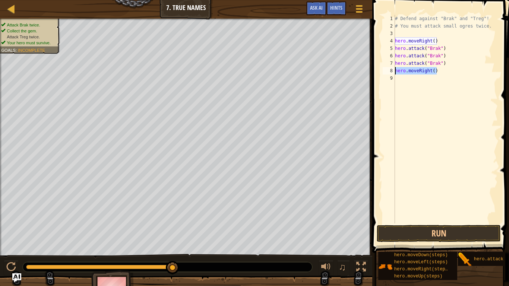
drag, startPoint x: 442, startPoint y: 71, endPoint x: 378, endPoint y: 71, distance: 64.1
click at [378, 71] on div "hero.moveRight() 1 2 3 4 5 6 7 8 9 # Defend against "Brak" and "Treg"! # You mu…" at bounding box center [439, 141] width 139 height 275
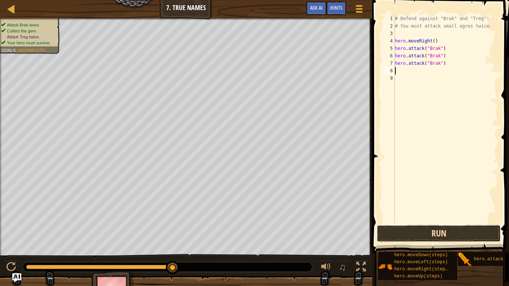
click at [418, 223] on button "Run" at bounding box center [439, 233] width 124 height 17
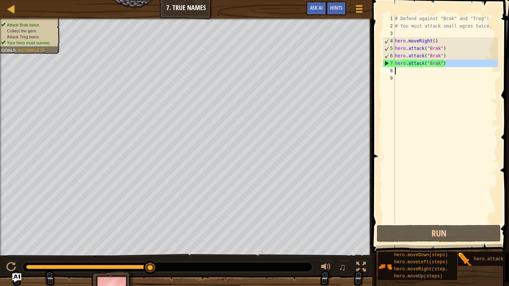
drag, startPoint x: 445, startPoint y: 62, endPoint x: 393, endPoint y: 68, distance: 52.2
click at [393, 68] on div "1 2 3 4 5 6 7 8 9 # Defend against "Brak" and "Treg"! # You must attack small o…" at bounding box center [440, 119] width 117 height 209
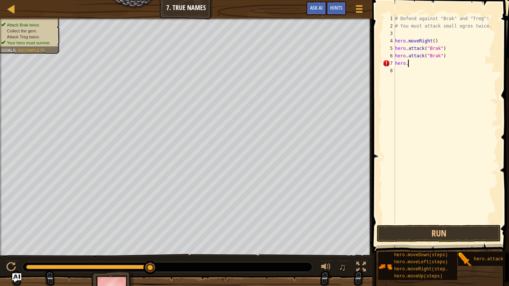
type textarea "hero"
click at [411, 223] on button "Run" at bounding box center [439, 233] width 124 height 17
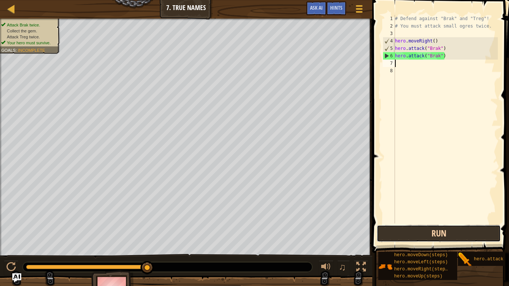
click at [415, 223] on button "Run" at bounding box center [439, 233] width 124 height 17
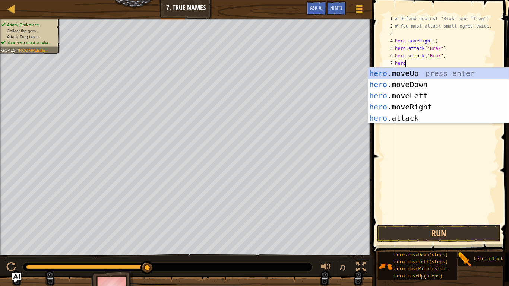
scroll to position [3, 1]
click at [408, 118] on div "hero. moveUp press enter hero. moveDown press enter hero. moveLeft press enter …" at bounding box center [438, 107] width 141 height 78
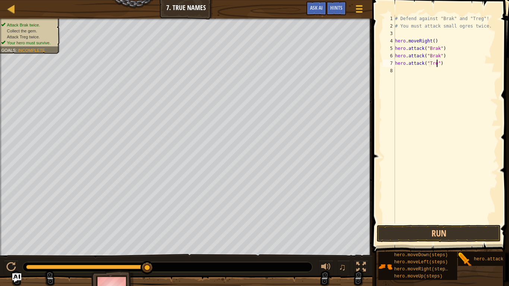
type textarea "hero.attack("Treg")"
click at [428, 72] on div "# Defend against "Brak" and "Treg"! # You must attack small ogres twice. hero .…" at bounding box center [446, 127] width 104 height 224
click at [423, 223] on button "Run" at bounding box center [439, 233] width 124 height 17
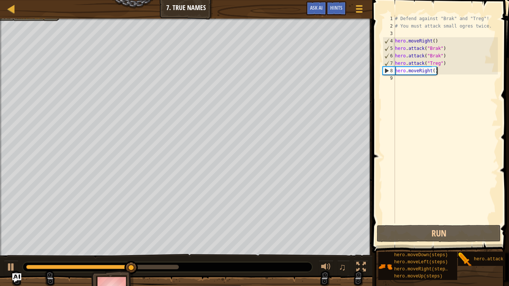
click at [447, 62] on div "# Defend against "Brak" and "Treg"! # You must attack small ogres twice. hero .…" at bounding box center [446, 127] width 104 height 224
type textarea "hero.attack("Treg")"
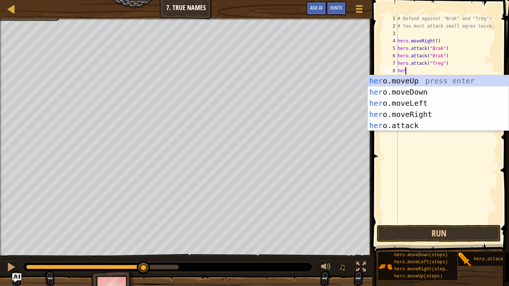
type textarea "hero"
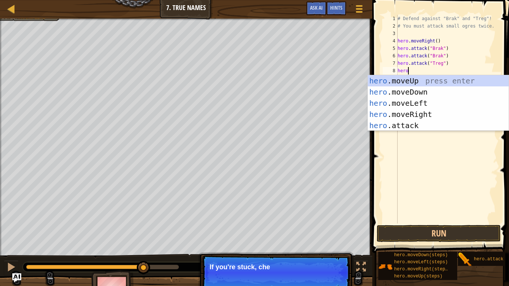
click at [421, 131] on div "# Defend against "Brak" and "Treg"! # You must attack small ogres twice. hero .…" at bounding box center [447, 127] width 102 height 224
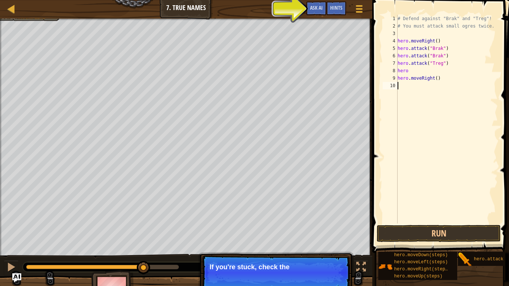
scroll to position [3, 0]
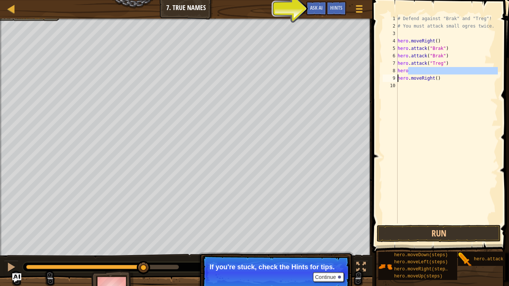
drag, startPoint x: 414, startPoint y: 70, endPoint x: 377, endPoint y: 76, distance: 36.7
click at [377, 76] on div "1 2 3 4 5 6 7 8 9 10 # Defend against "Brak" and "Treg"! # You must attack smal…" at bounding box center [439, 141] width 139 height 275
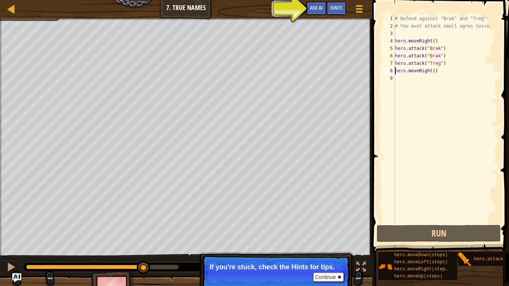
click at [424, 68] on div "# Defend against "Brak" and "Treg"! # You must attack small ogres twice. hero .…" at bounding box center [446, 127] width 104 height 224
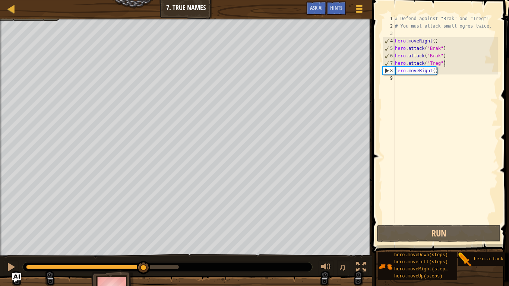
click at [446, 63] on div "# Defend against "Brak" and "Treg"! # You must attack small ogres twice. hero .…" at bounding box center [446, 127] width 104 height 224
type textarea "hero.attack("Treg")"
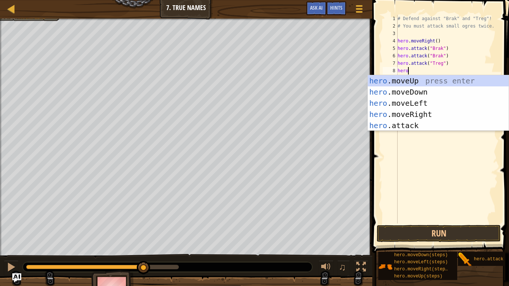
scroll to position [3, 1]
click at [429, 128] on div "hero. moveUp press enter hero. moveDown press enter hero. moveLeft press enter …" at bounding box center [438, 114] width 141 height 78
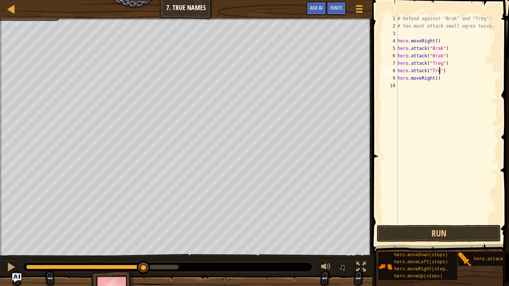
type textarea "hero.attack("Treg")"
click at [464, 73] on div "# Defend against "Brak" and "Treg"! # You must attack small ogres twice. hero .…" at bounding box center [447, 127] width 102 height 224
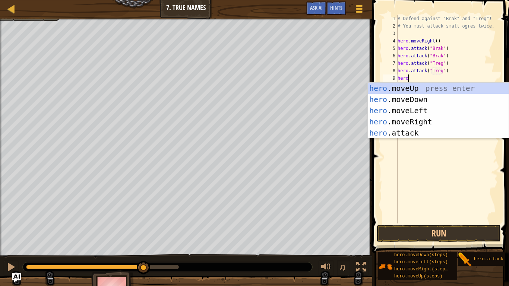
scroll to position [3, 1]
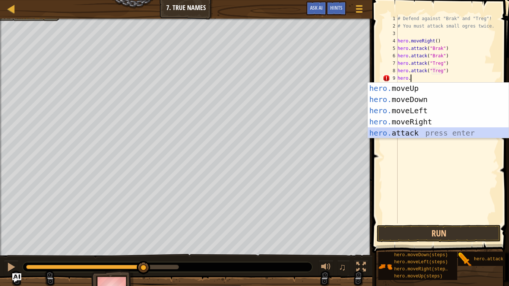
click at [438, 135] on div "hero. moveUp press enter hero. moveDown press enter hero. moveLeft press enter …" at bounding box center [438, 122] width 141 height 78
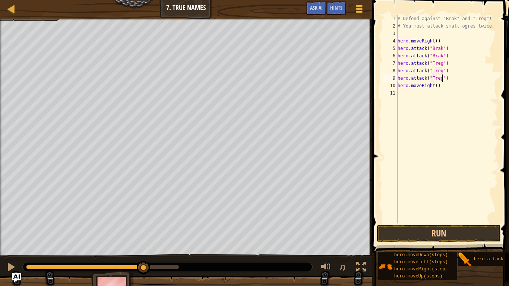
scroll to position [3, 6]
type textarea "hero.attack("Treg")"
click at [419, 223] on button "Run" at bounding box center [439, 233] width 124 height 17
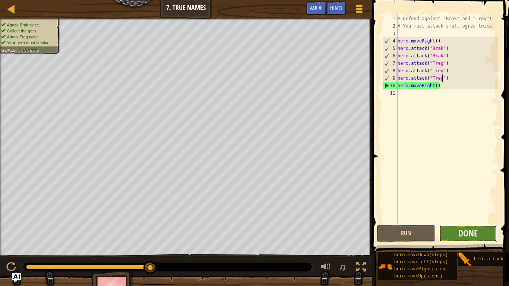
click at [450, 223] on button "Done" at bounding box center [468, 233] width 59 height 17
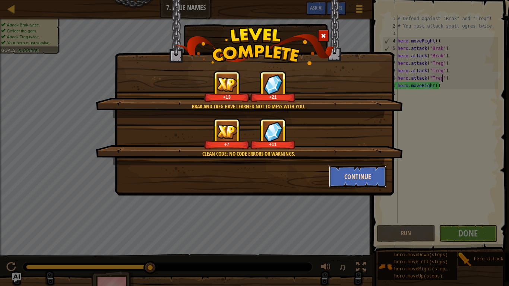
click at [349, 173] on button "Continue" at bounding box center [358, 177] width 58 height 22
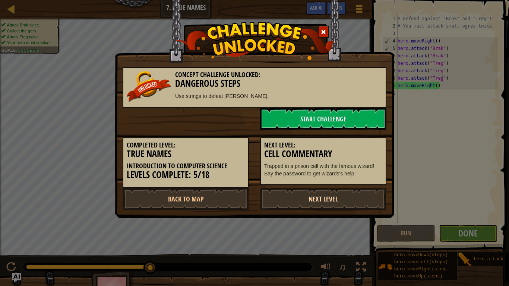
click at [264, 198] on link "Next Level" at bounding box center [323, 199] width 126 height 22
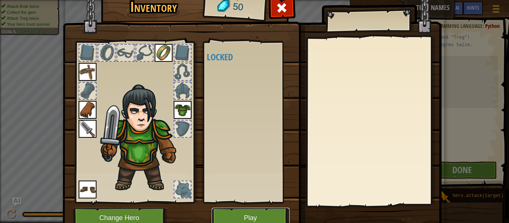
click at [239, 212] on button "Play" at bounding box center [251, 218] width 78 height 21
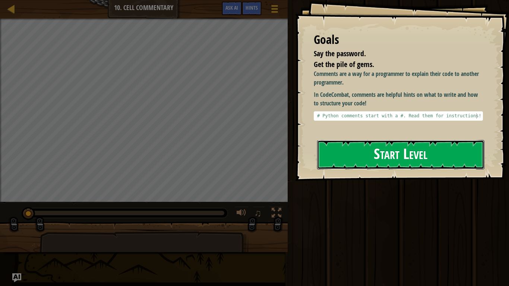
click at [393, 140] on button "Start Level" at bounding box center [400, 154] width 167 height 29
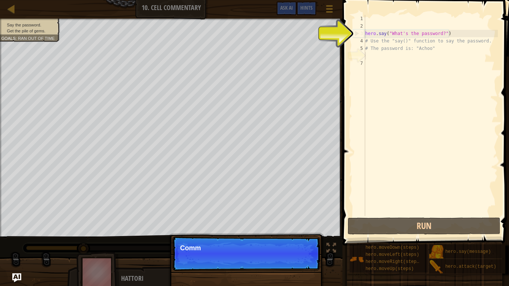
click at [375, 57] on div "hero . say ( "What's the password?" ) # Use the "say()" function to say the pas…" at bounding box center [431, 123] width 134 height 216
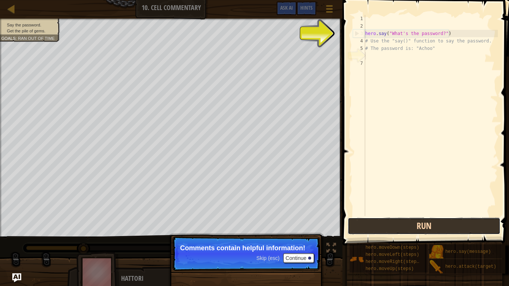
click at [410, 223] on button "Run" at bounding box center [424, 226] width 153 height 17
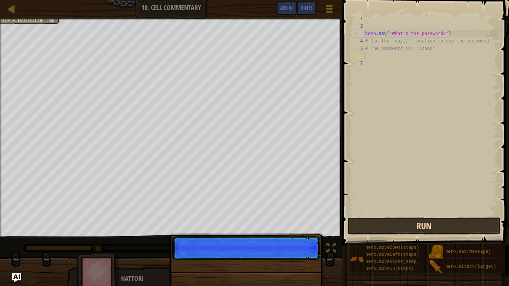
scroll to position [3, 0]
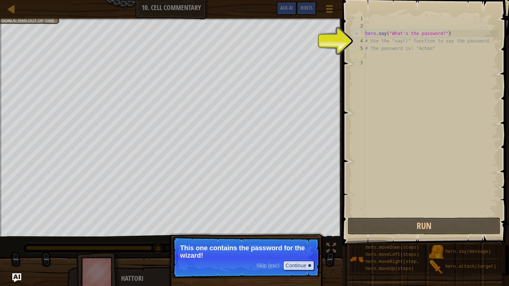
click at [379, 61] on div "hero . say ( "What's the password?" ) # Use the "say()" function to say the pas…" at bounding box center [431, 123] width 134 height 216
click at [363, 52] on div "6" at bounding box center [359, 55] width 12 height 7
click at [374, 54] on div "hero . say ( "What's the password?" ) # Use the "say()" function to say the pas…" at bounding box center [431, 123] width 134 height 216
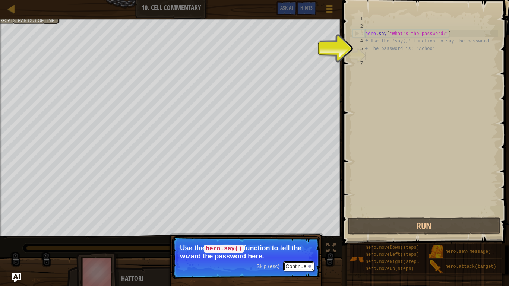
click at [297, 223] on button "Continue" at bounding box center [298, 267] width 31 height 10
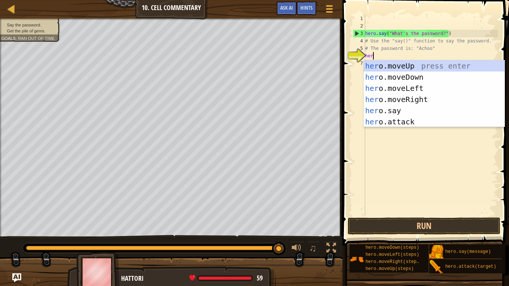
type textarea "hero"
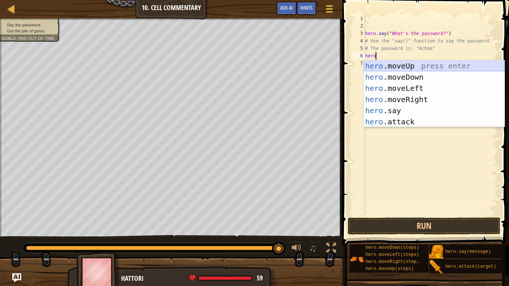
click at [416, 69] on div "hero .moveUp press enter hero .moveDown press enter hero .moveLeft press enter …" at bounding box center [434, 105] width 141 height 90
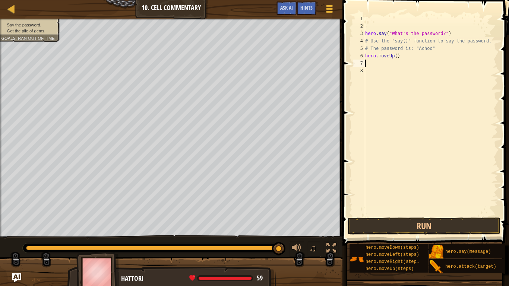
scroll to position [3, 0]
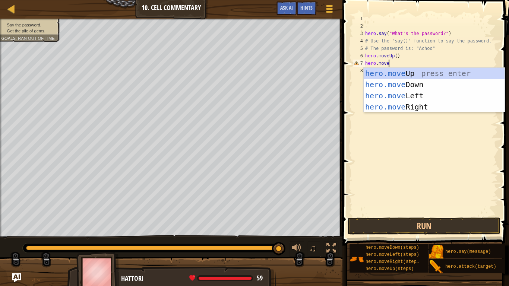
type textarea "hero.moveR"
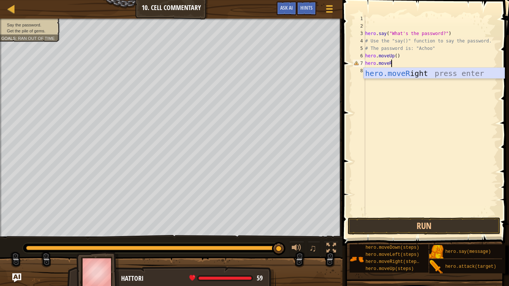
click at [390, 72] on div "hero.moveR ight press enter" at bounding box center [434, 85] width 141 height 34
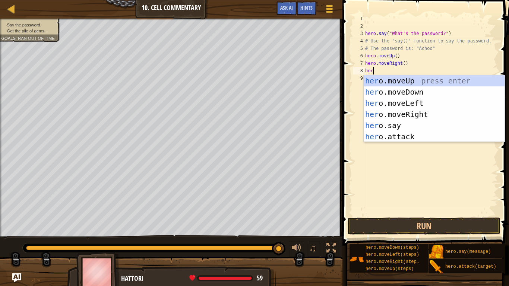
scroll to position [3, 1]
click at [380, 124] on div "her o.moveUp press enter her o.moveDown press enter her o.moveLeft press enter …" at bounding box center [434, 120] width 141 height 90
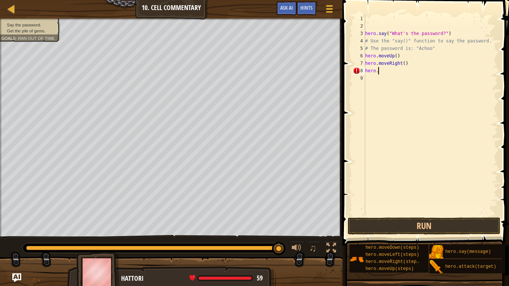
type textarea "hero"
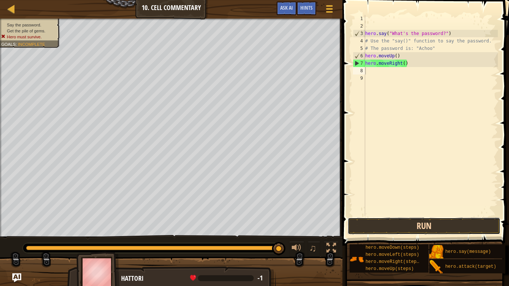
click at [395, 223] on button "Run" at bounding box center [424, 226] width 153 height 17
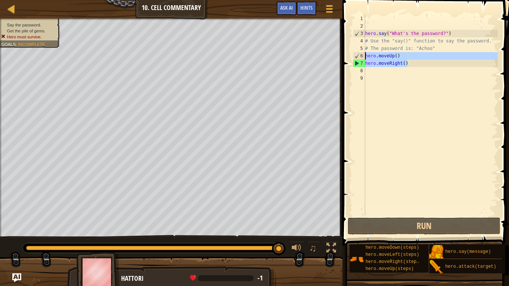
drag, startPoint x: 414, startPoint y: 61, endPoint x: 349, endPoint y: 57, distance: 65.7
click at [349, 57] on div "1 2 3 4 5 6 7 8 9 hero . say ( "What's the password?" ) # Use the "say()" funct…" at bounding box center [424, 138] width 169 height 268
type textarea "hero.moveUp() hero.moveRight()"
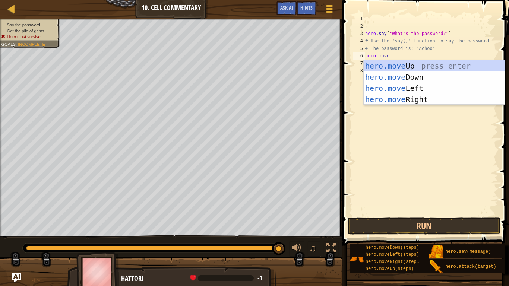
scroll to position [3, 3]
type textarea "hero.moveL"
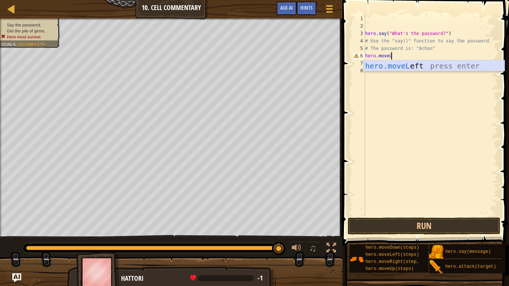
click at [370, 65] on div "hero.moveL eft press enter" at bounding box center [434, 77] width 141 height 34
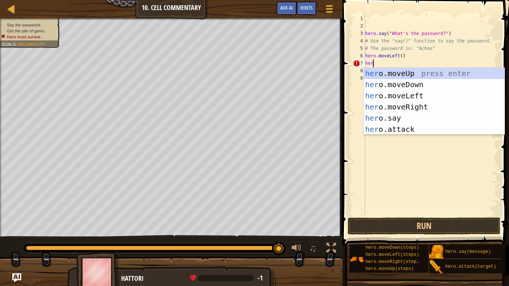
scroll to position [3, 0]
type textarea "h"
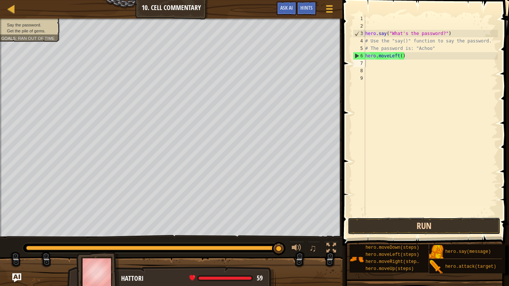
click at [379, 223] on button "Run" at bounding box center [424, 226] width 153 height 17
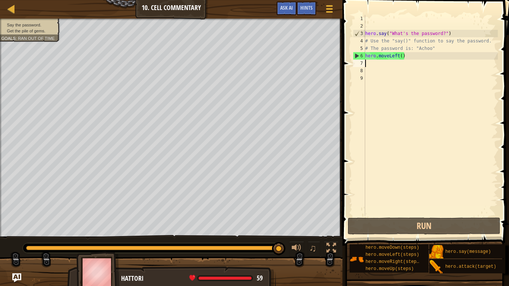
drag, startPoint x: 277, startPoint y: 248, endPoint x: 509, endPoint y: 286, distance: 234.8
click at [509, 223] on div "Map Introduction to Computer Science 10. Cell Commentary Game Menu Done Hints A…" at bounding box center [254, 143] width 509 height 286
click at [282, 11] on span "Ask AI" at bounding box center [286, 7] width 13 height 7
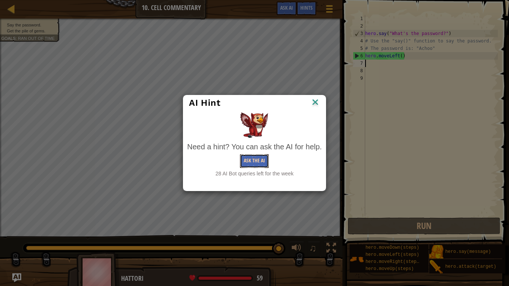
click at [252, 157] on button "Ask the AI" at bounding box center [254, 161] width 29 height 14
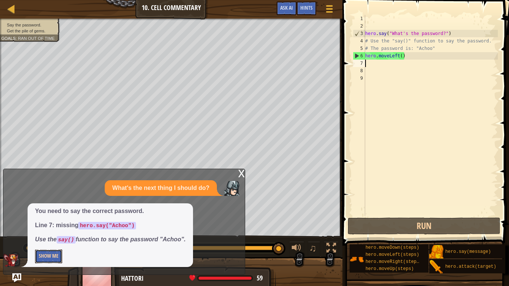
click at [41, 223] on button "Show Me" at bounding box center [48, 257] width 27 height 14
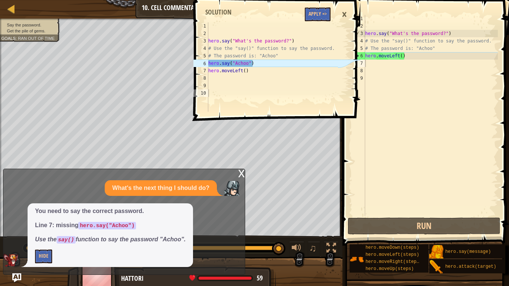
click at [407, 56] on div "hero . say ( "What's the password?" ) # Use the "say()" function to say the pas…" at bounding box center [431, 123] width 134 height 216
type textarea "hero.moveLeft()"
click at [438, 48] on div "hero . say ( "What's the password?" ) # Use the "say()" function to say the pas…" at bounding box center [431, 123] width 134 height 216
type textarea "# The password is: "Achoo""
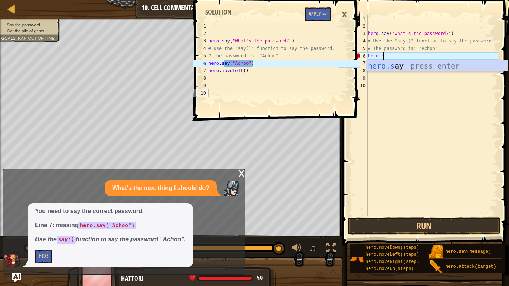
scroll to position [3, 2]
click at [434, 65] on div "hero.s ay press enter" at bounding box center [437, 77] width 141 height 34
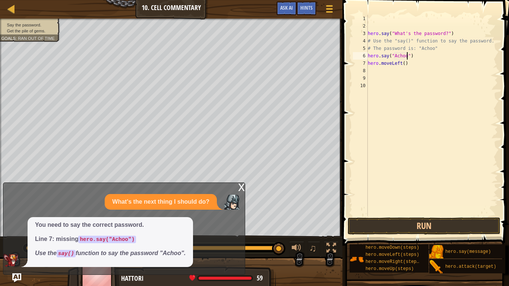
scroll to position [3, 6]
click at [399, 220] on button "Run" at bounding box center [424, 226] width 153 height 17
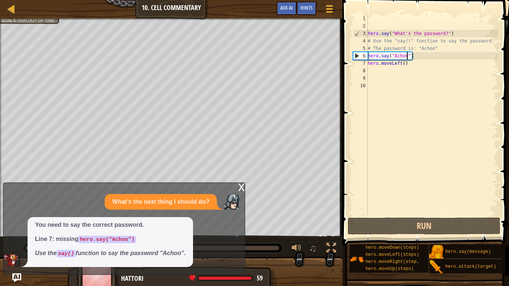
click at [241, 188] on div "x" at bounding box center [241, 186] width 7 height 7
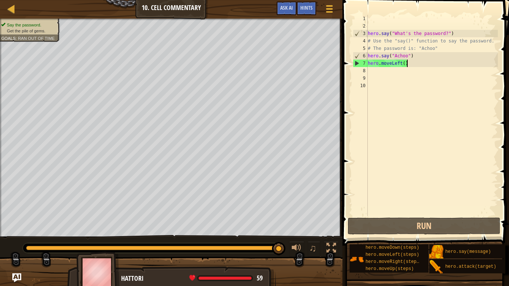
scroll to position [3, 5]
drag, startPoint x: 409, startPoint y: 64, endPoint x: 363, endPoint y: 66, distance: 45.9
click at [363, 66] on div "hero.moveLeft() 1 2 3 4 5 6 7 8 9 10 hero . say ( "What's the password?" ) # Us…" at bounding box center [425, 115] width 147 height 201
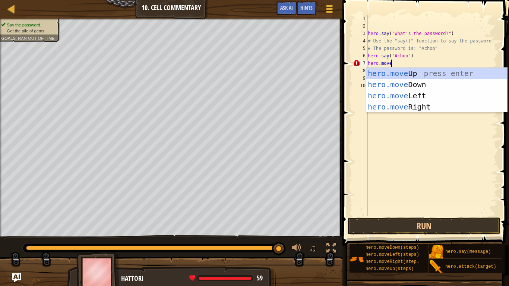
scroll to position [3, 3]
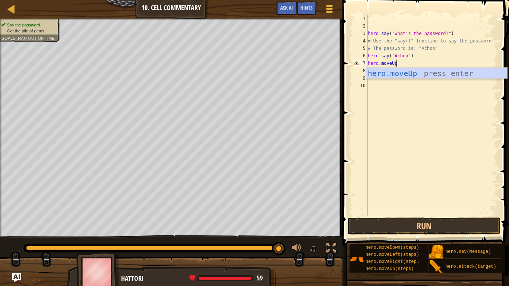
type textarea "hero.moveUp()"
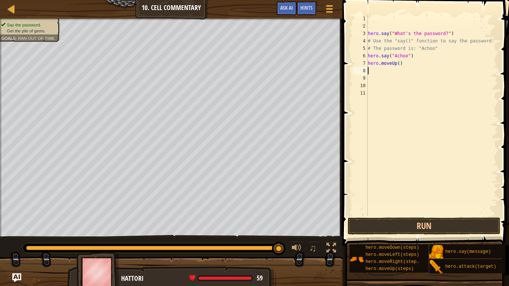
scroll to position [3, 0]
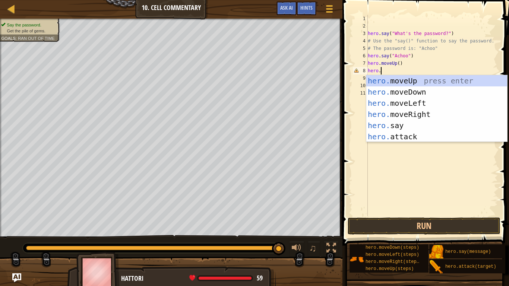
type textarea "hero"
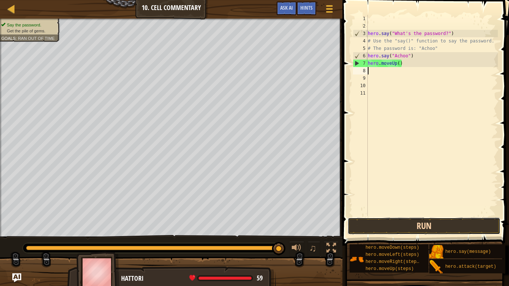
click at [370, 223] on button "Run" at bounding box center [424, 226] width 153 height 17
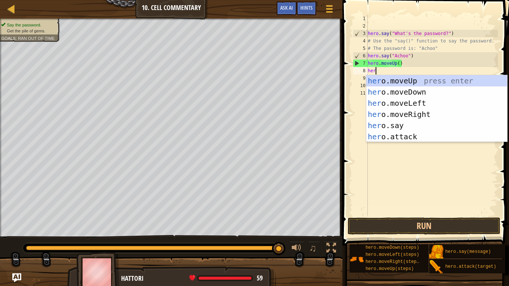
scroll to position [3, 1]
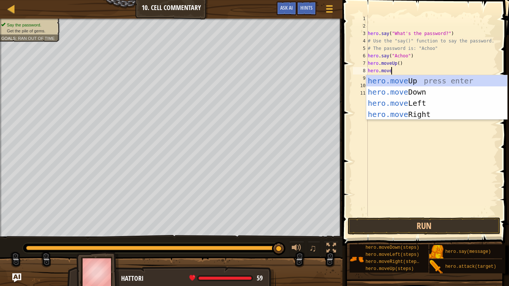
type textarea "hero.moveR"
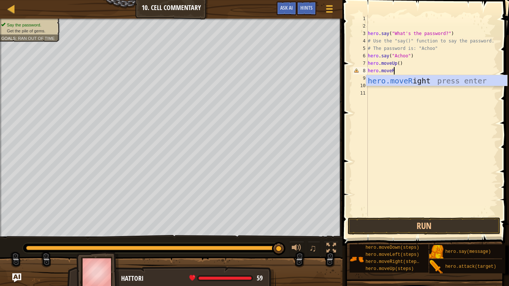
scroll to position [3, 3]
click at [406, 82] on div "hero.moveR ight press enter" at bounding box center [437, 92] width 141 height 34
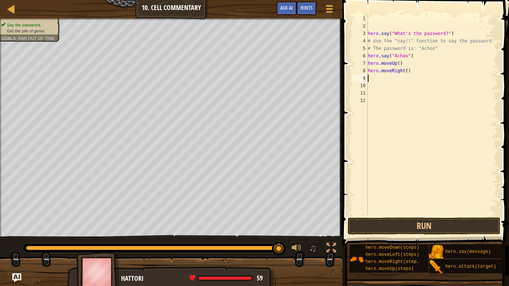
scroll to position [3, 0]
click at [423, 223] on button "Run" at bounding box center [424, 226] width 153 height 17
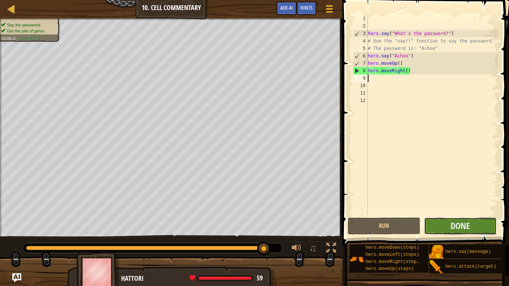
click at [450, 223] on button "Done" at bounding box center [460, 226] width 73 height 17
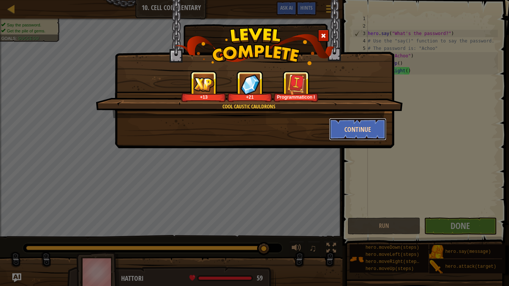
click at [341, 135] on button "Continue" at bounding box center [358, 129] width 58 height 22
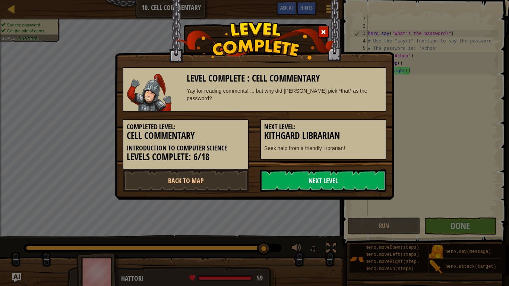
click at [324, 178] on link "Next Level" at bounding box center [323, 181] width 126 height 22
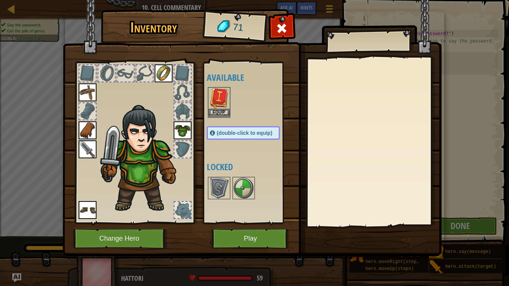
click at [223, 108] on img at bounding box center [219, 98] width 21 height 21
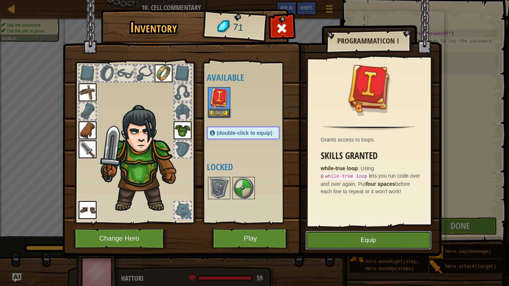
click at [357, 223] on button "Equip" at bounding box center [369, 240] width 126 height 19
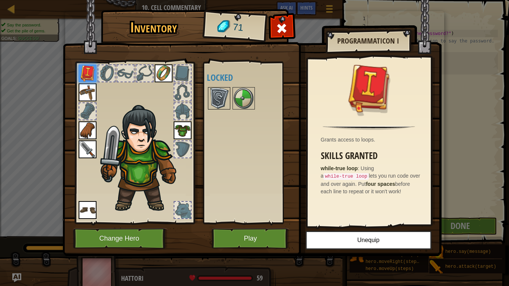
click at [219, 94] on img at bounding box center [219, 98] width 21 height 21
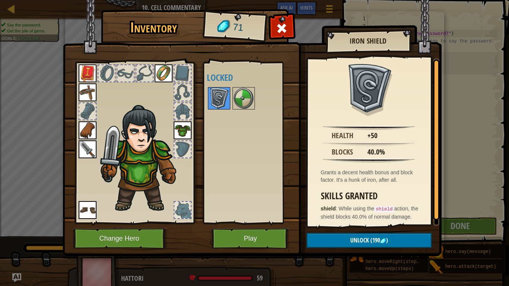
click at [229, 97] on img at bounding box center [219, 98] width 21 height 21
click at [234, 96] on img at bounding box center [243, 98] width 21 height 21
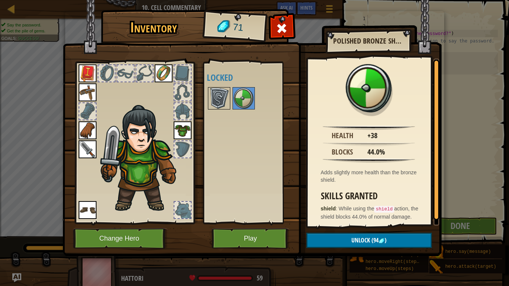
click at [223, 95] on img at bounding box center [219, 98] width 21 height 21
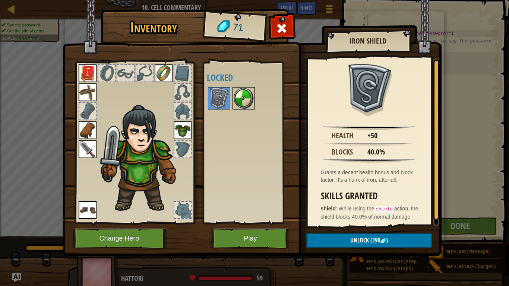
click at [247, 92] on img at bounding box center [243, 98] width 21 height 21
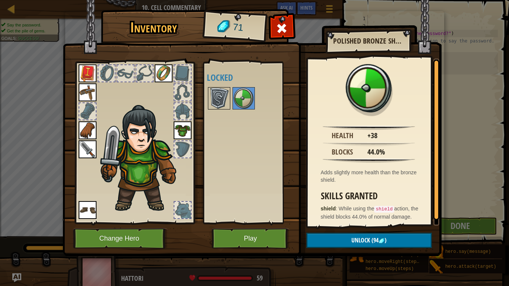
click at [222, 103] on img at bounding box center [219, 98] width 21 height 21
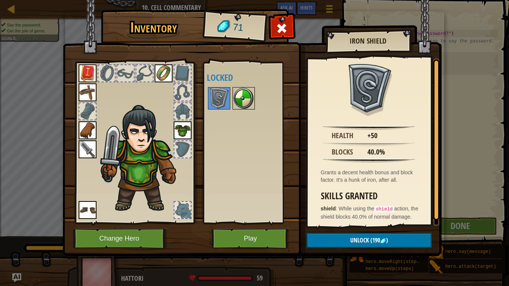
click at [243, 92] on img at bounding box center [243, 98] width 21 height 21
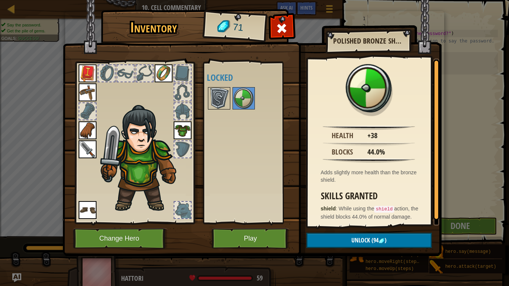
click at [219, 89] on img at bounding box center [219, 98] width 21 height 21
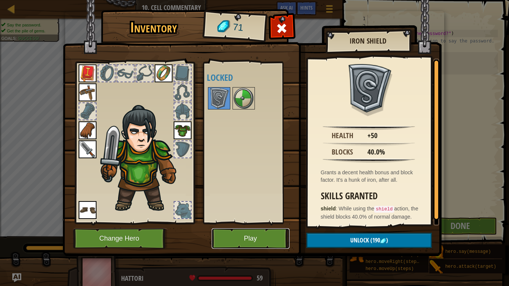
click at [246, 223] on button "Play" at bounding box center [251, 239] width 78 height 21
